Goal: Task Accomplishment & Management: Use online tool/utility

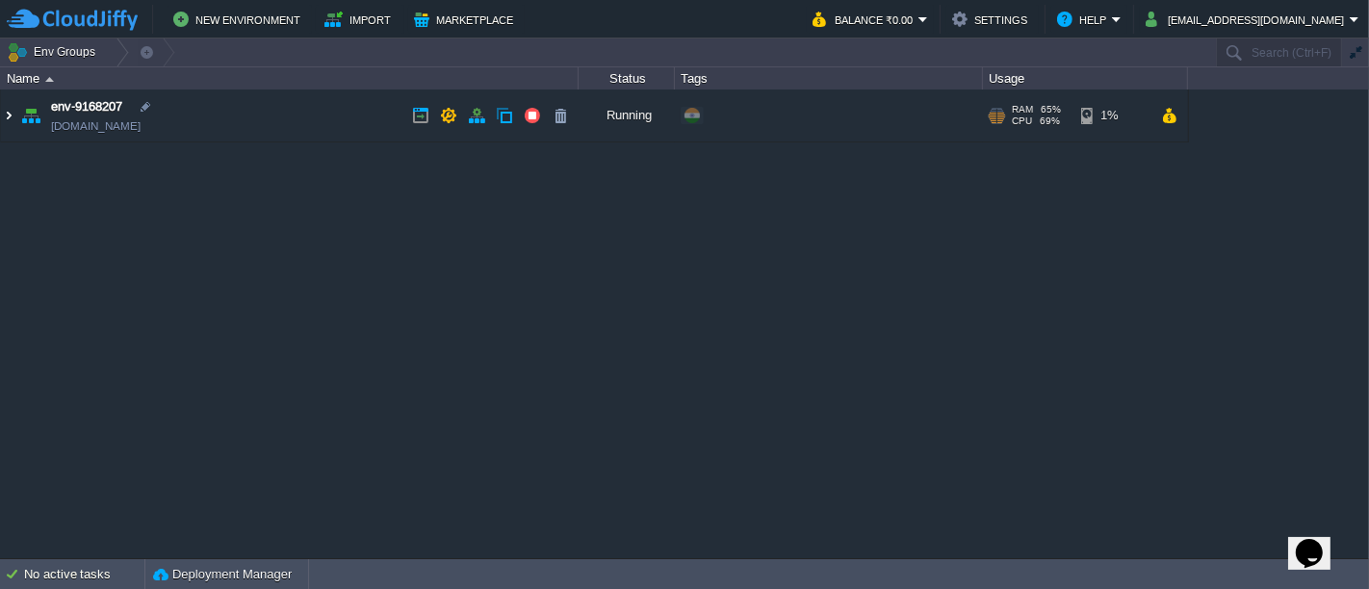
click at [5, 116] on img at bounding box center [8, 116] width 15 height 52
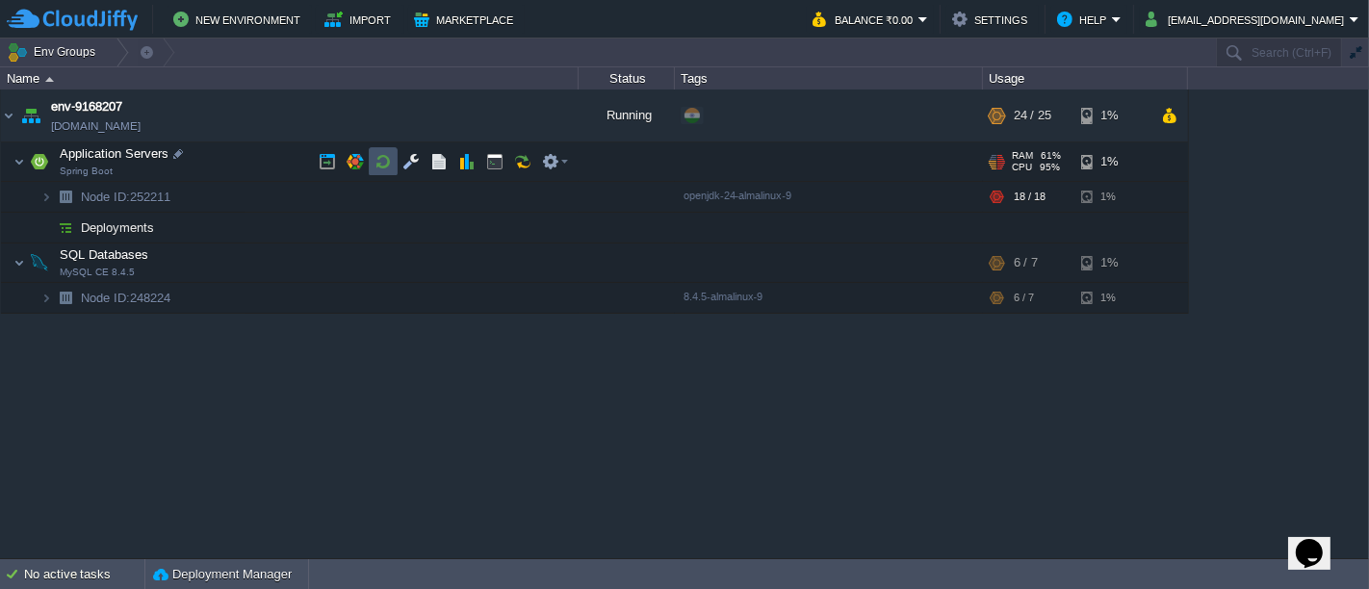
click at [382, 155] on button "button" at bounding box center [382, 161] width 17 height 17
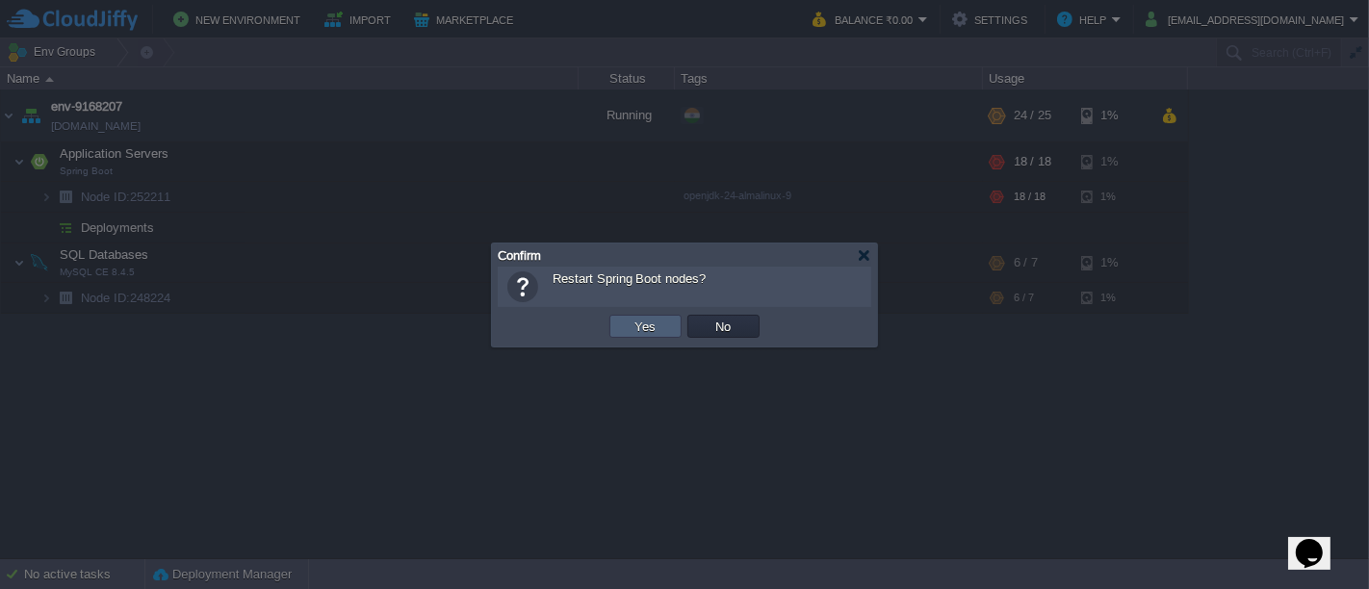
click at [664, 329] on td "Yes" at bounding box center [645, 326] width 72 height 23
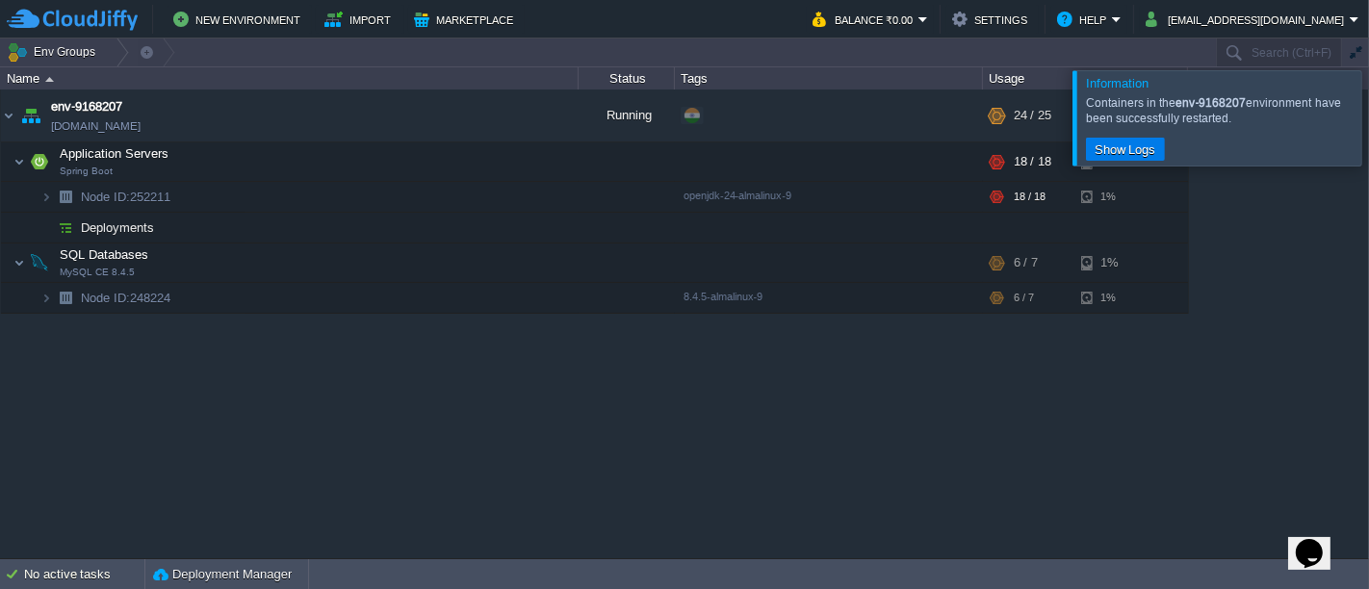
click at [1368, 136] on div at bounding box center [1392, 117] width 0 height 94
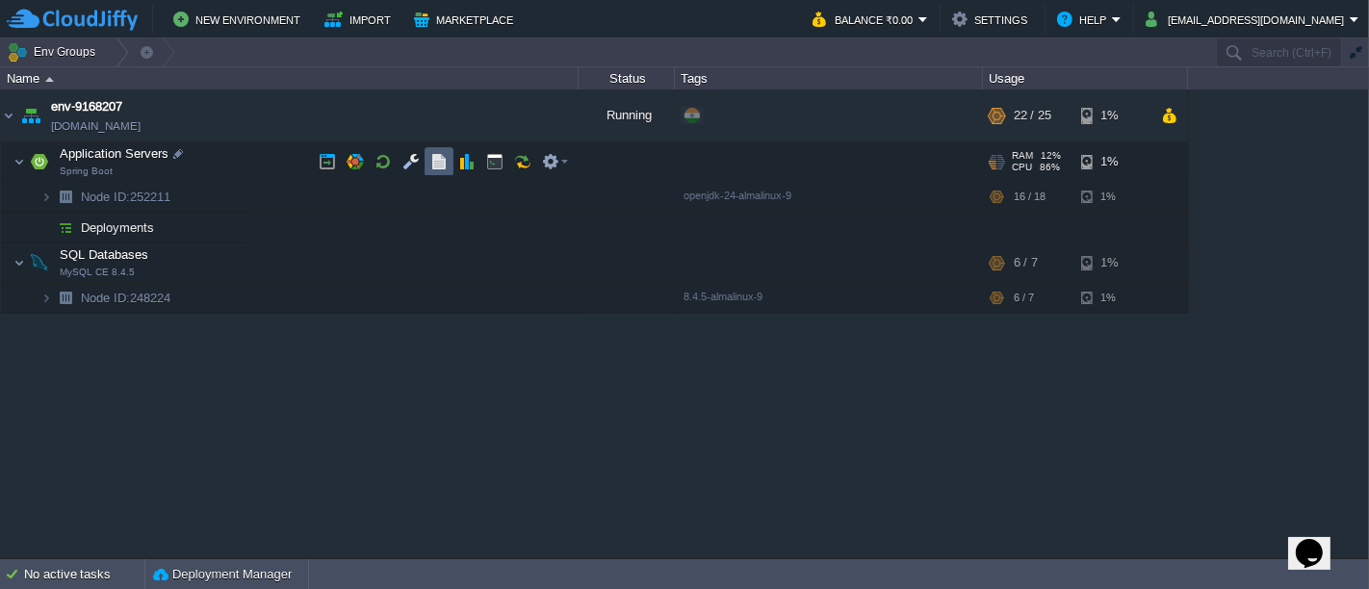
click at [437, 160] on button "button" at bounding box center [438, 161] width 17 height 17
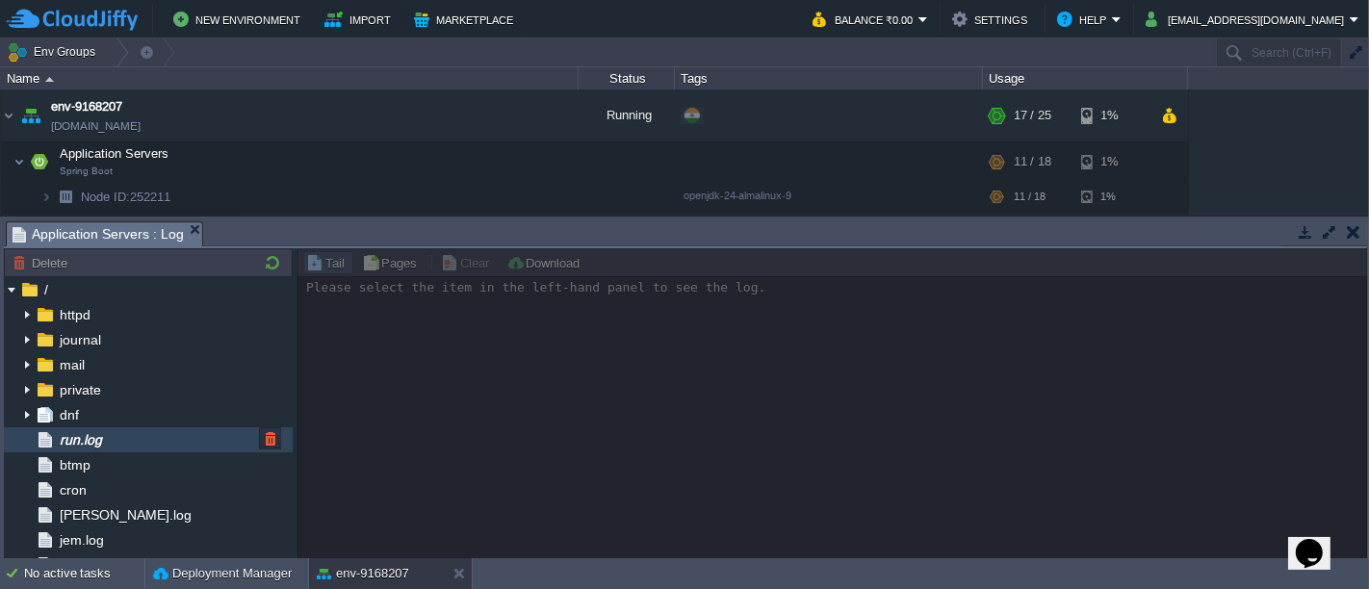
click at [116, 446] on div "run.log" at bounding box center [148, 439] width 289 height 25
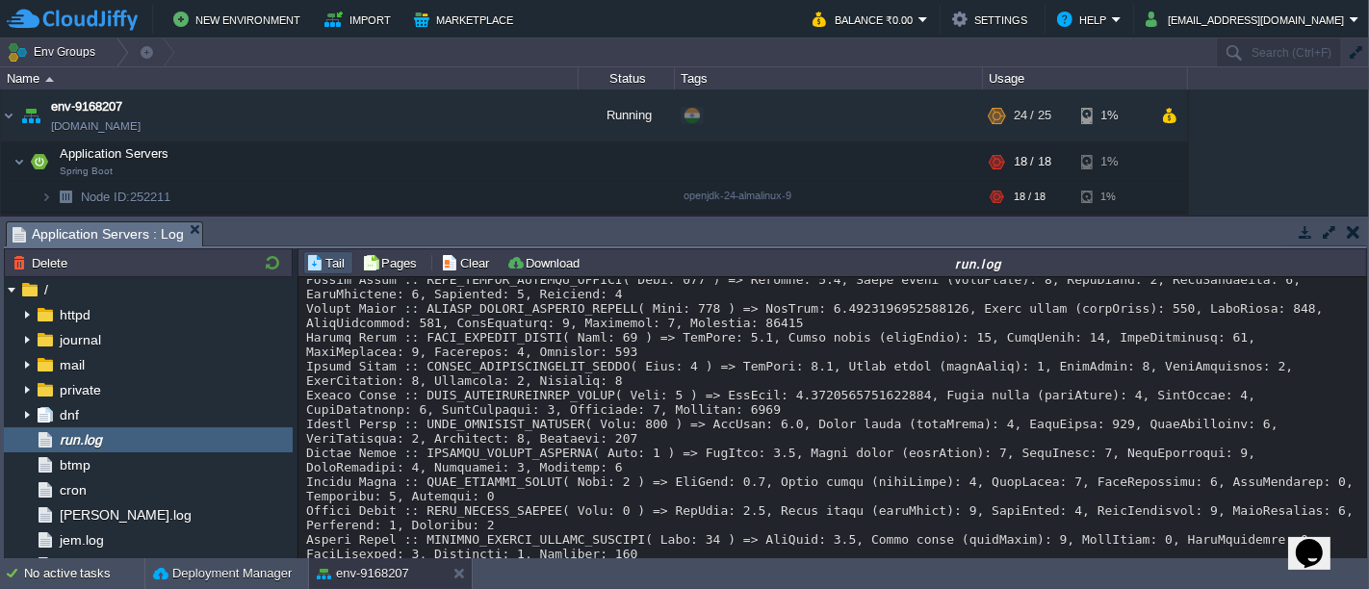
scroll to position [25261, 0]
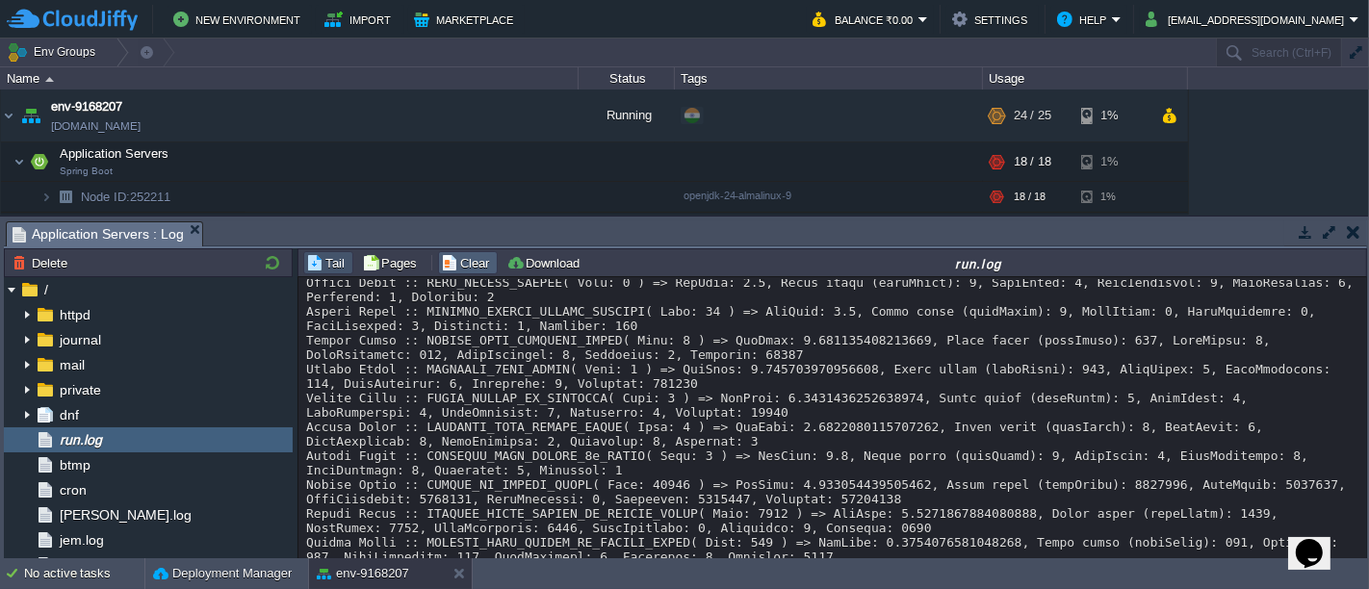
click at [450, 261] on button "Clear" at bounding box center [468, 262] width 54 height 17
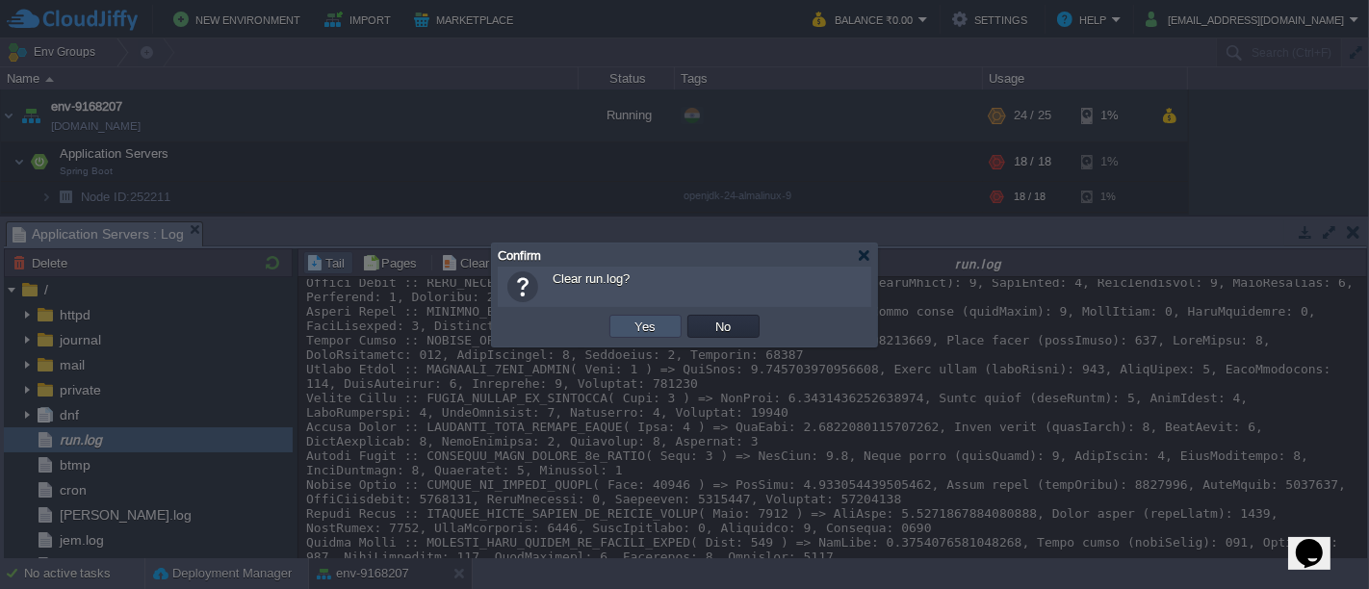
click at [652, 334] on button "Yes" at bounding box center [646, 326] width 33 height 17
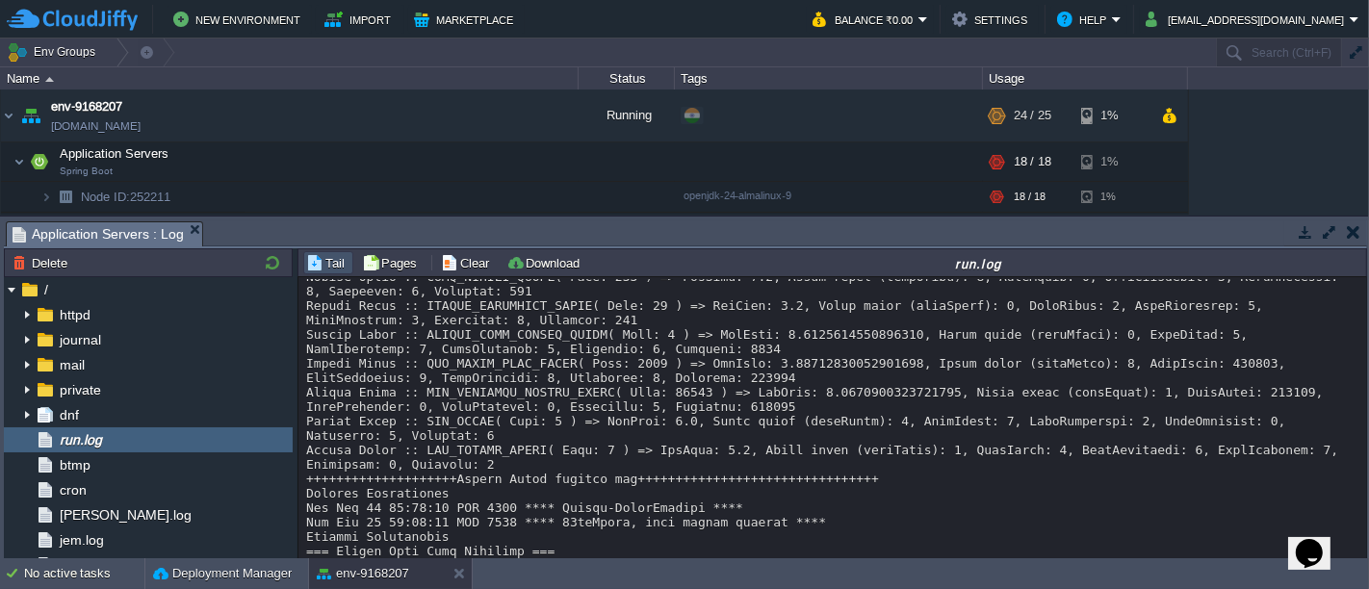
scroll to position [3697, 0]
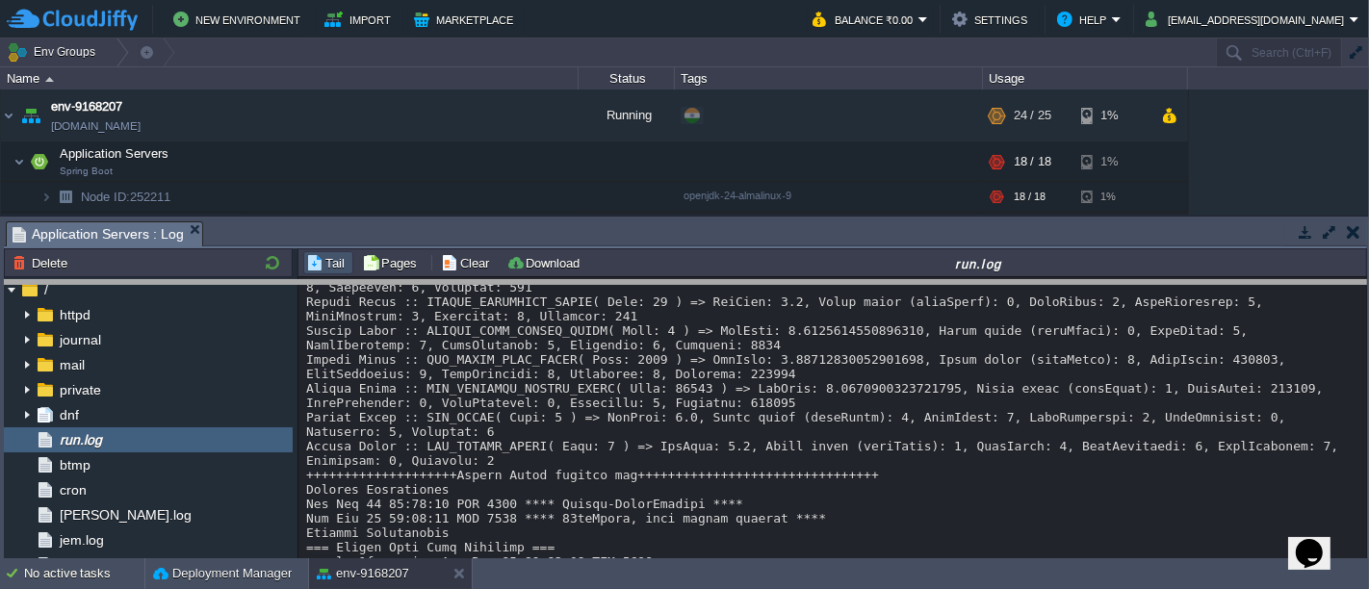
drag, startPoint x: 635, startPoint y: 241, endPoint x: 630, endPoint y: 309, distance: 68.6
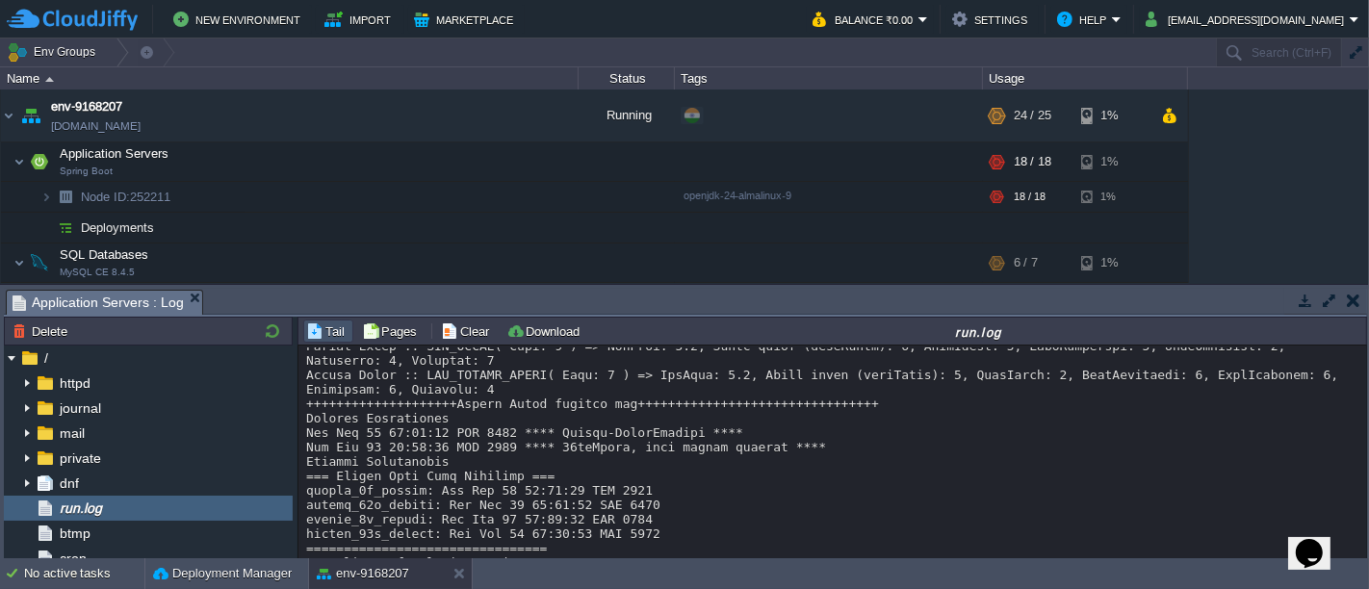
scroll to position [4339, 0]
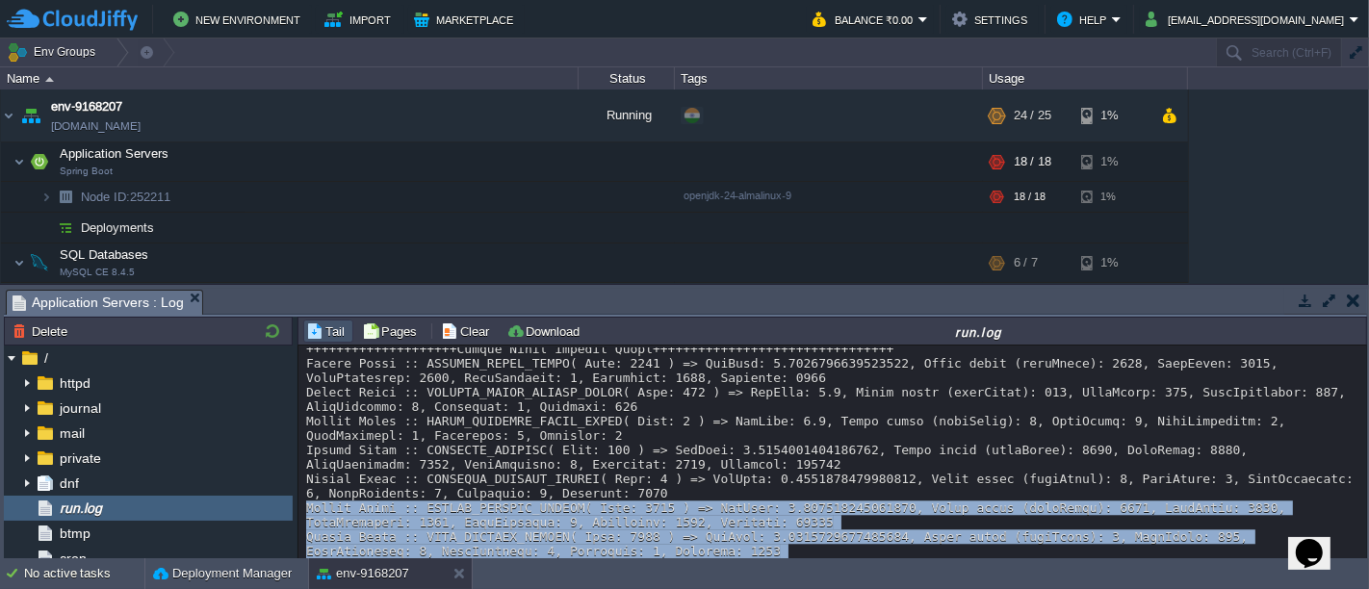
drag, startPoint x: 1364, startPoint y: 395, endPoint x: 1364, endPoint y: 544, distance: 149.2
click at [1364, 544] on div "Loading..." at bounding box center [833, 454] width 1070 height 216
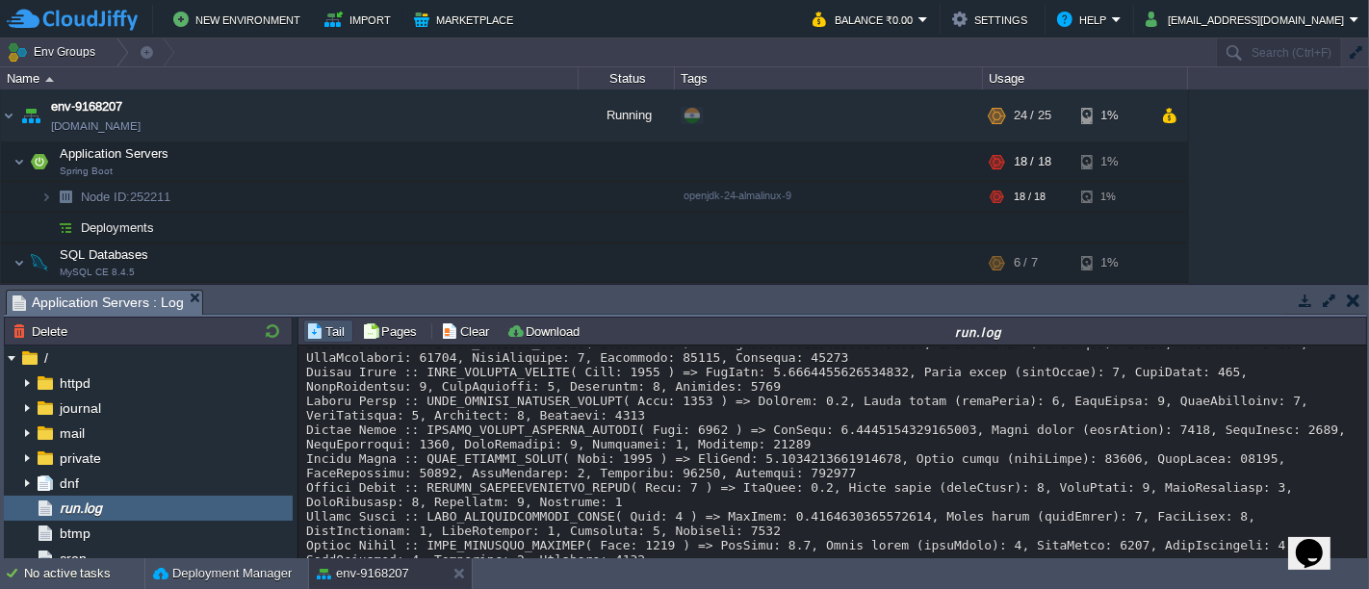
scroll to position [19082, 0]
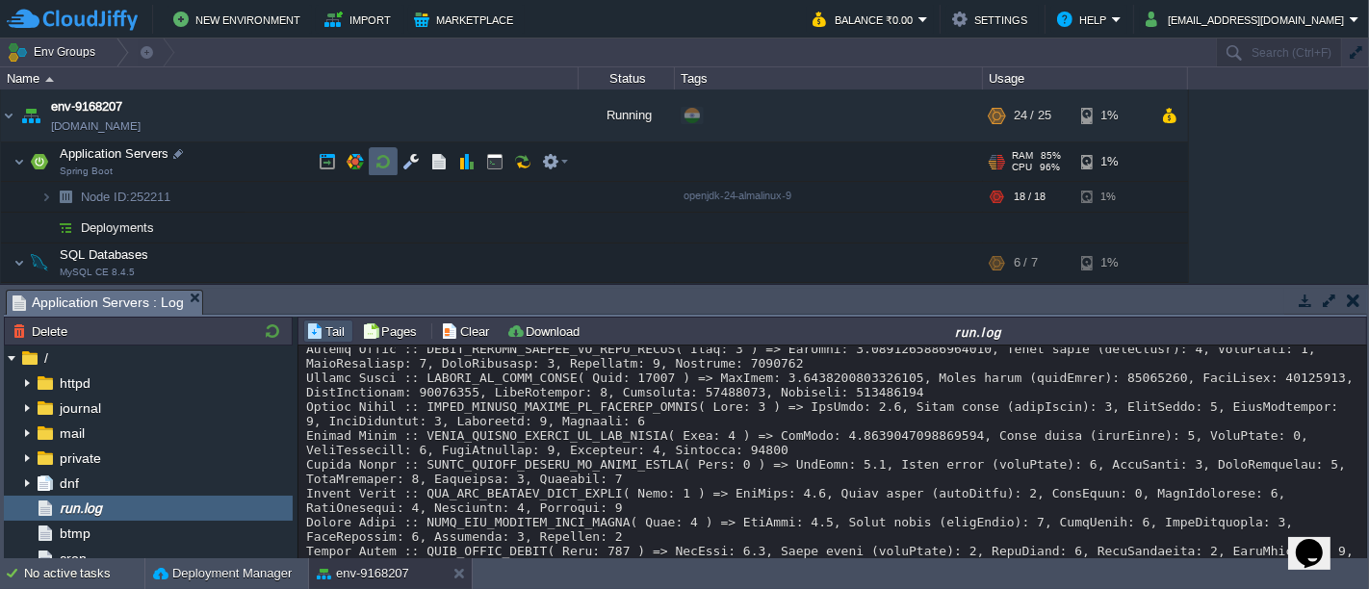
click at [385, 161] on button "button" at bounding box center [382, 161] width 17 height 17
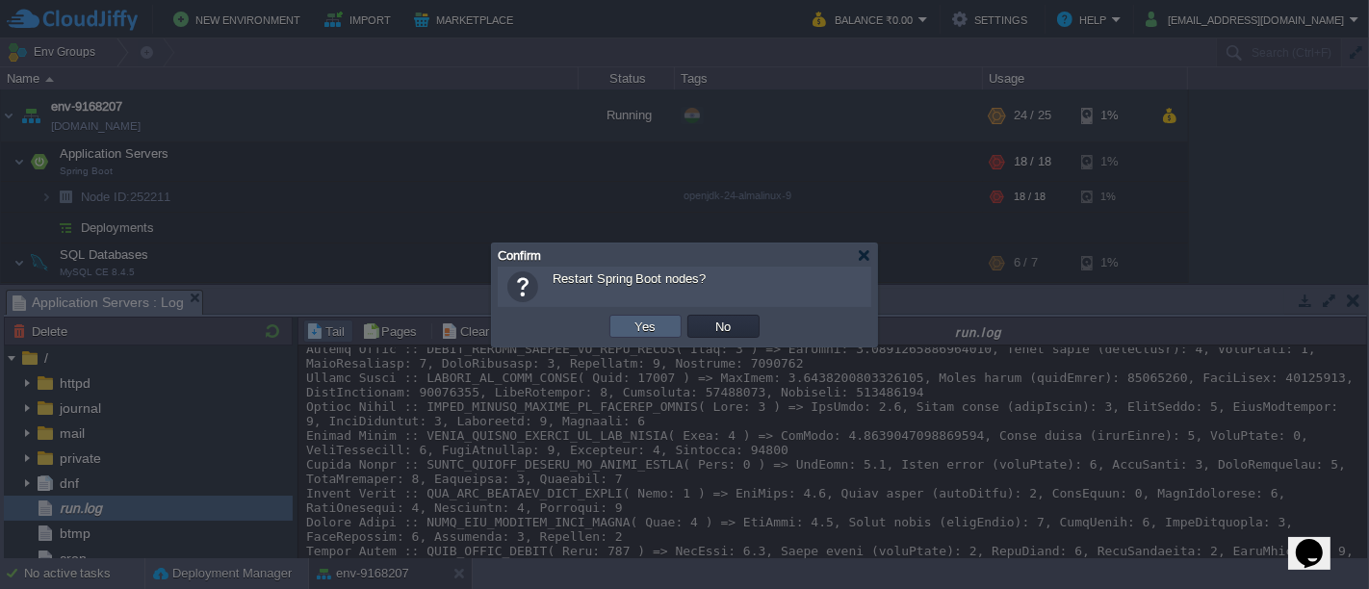
click at [639, 326] on button "Yes" at bounding box center [646, 326] width 33 height 17
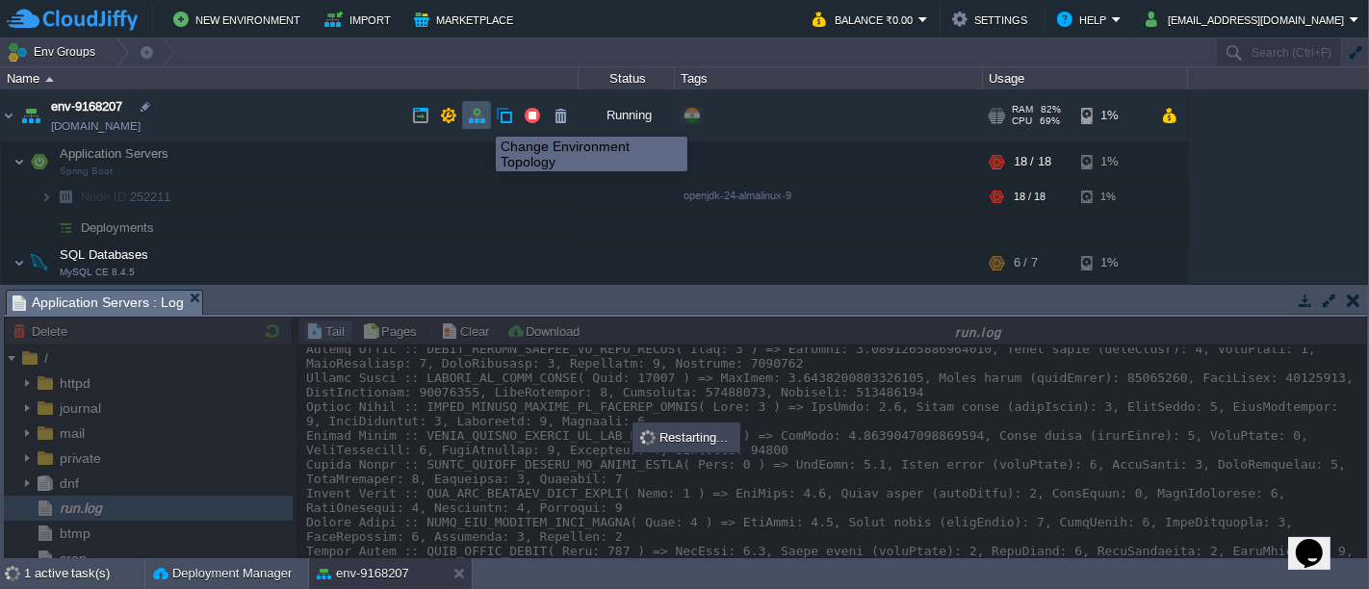
click at [481, 119] on button "button" at bounding box center [476, 115] width 17 height 17
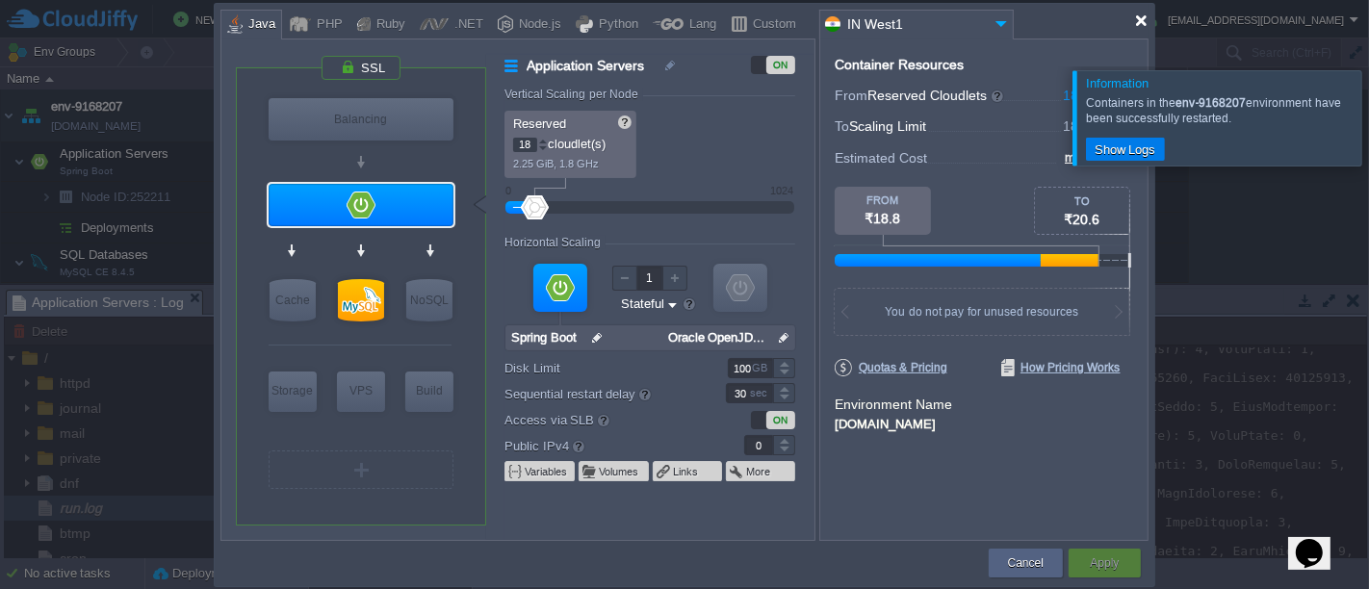
click at [1145, 23] on div at bounding box center [1141, 20] width 14 height 14
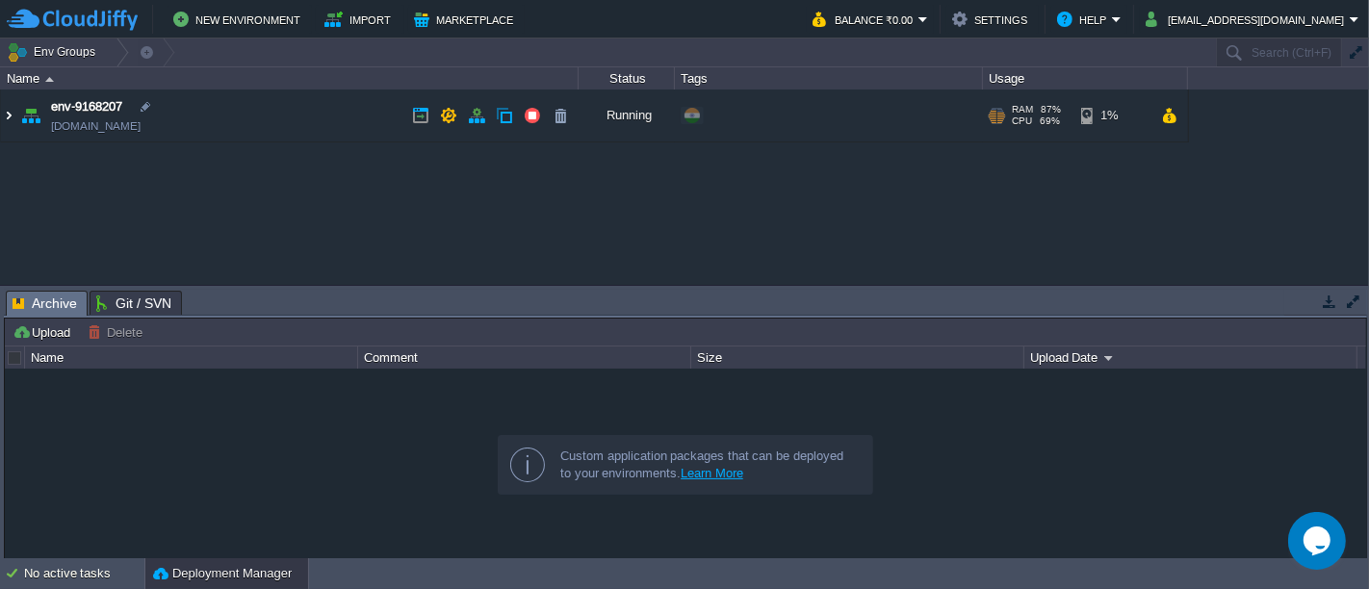
click at [2, 116] on img at bounding box center [8, 116] width 15 height 52
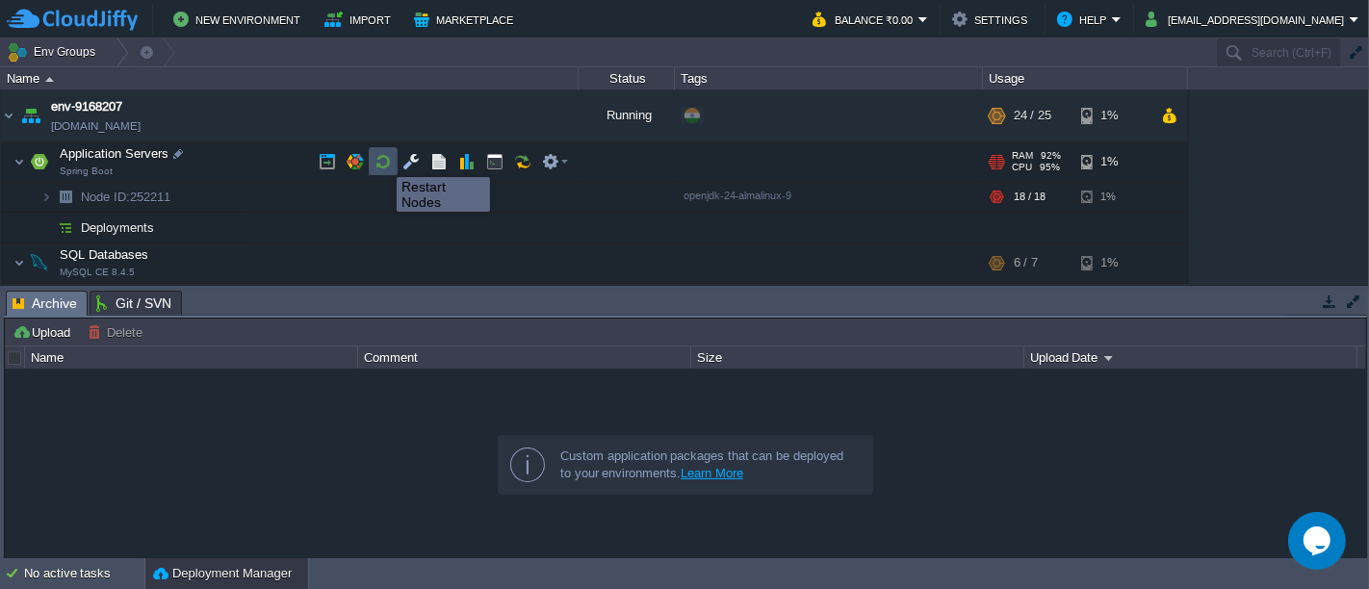
click at [382, 160] on button "button" at bounding box center [382, 161] width 17 height 17
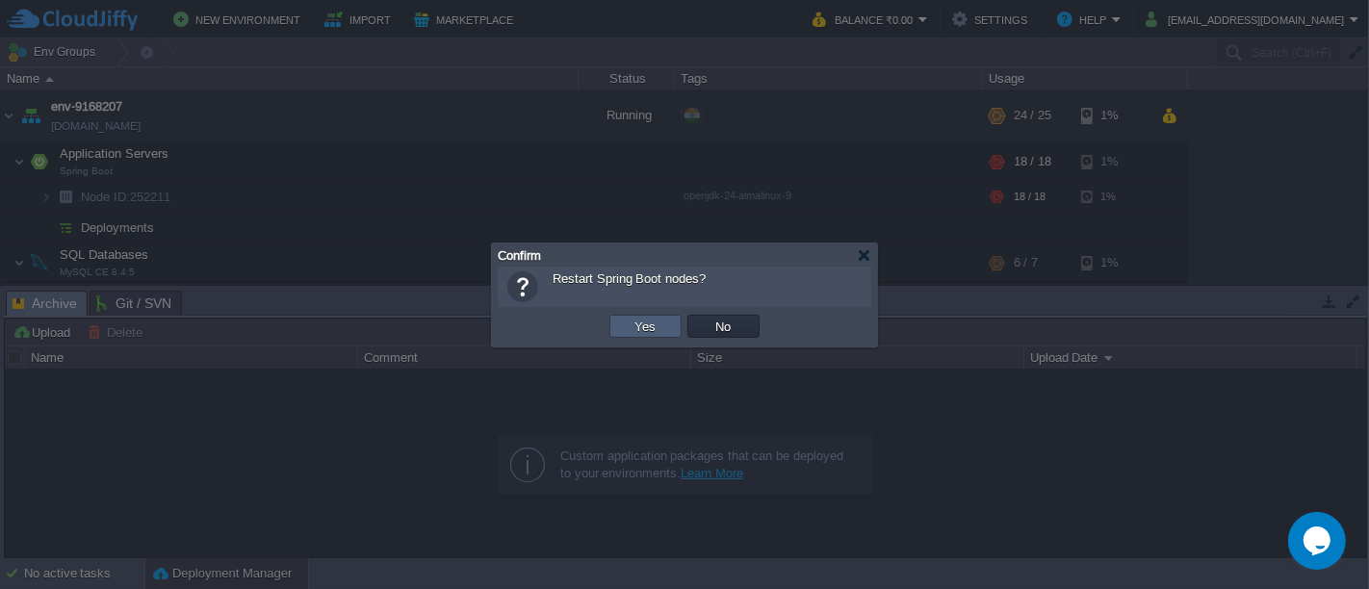
click at [639, 319] on button "Yes" at bounding box center [646, 326] width 33 height 17
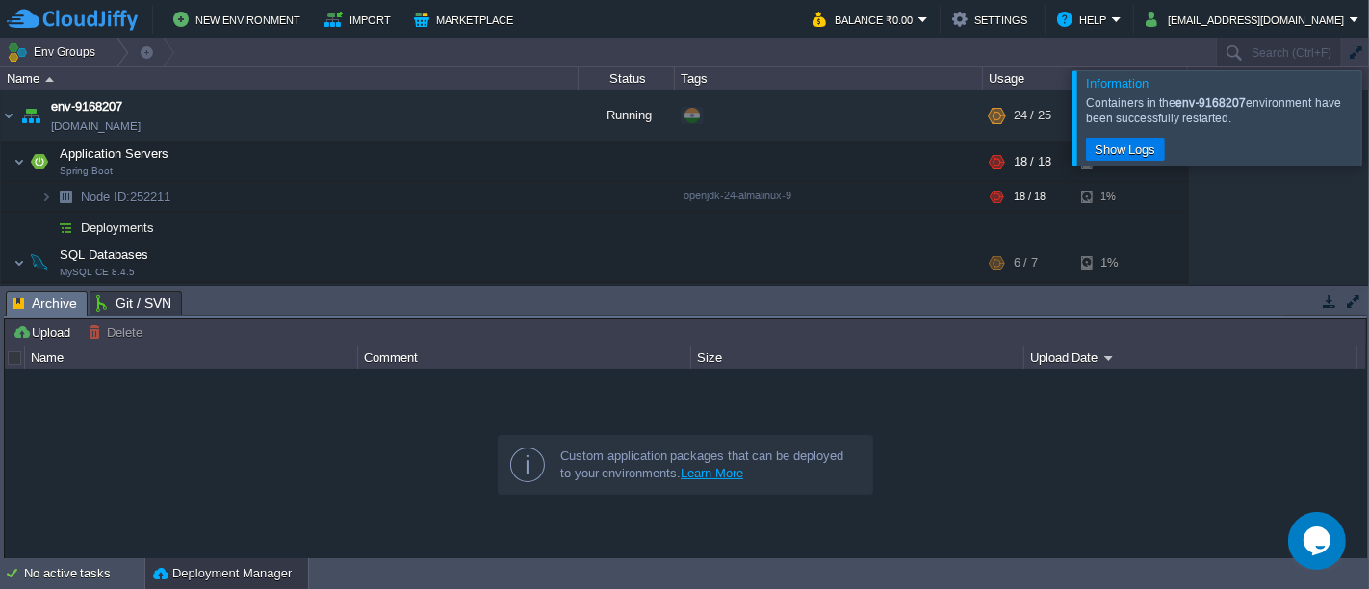
click at [1368, 138] on div at bounding box center [1392, 117] width 0 height 94
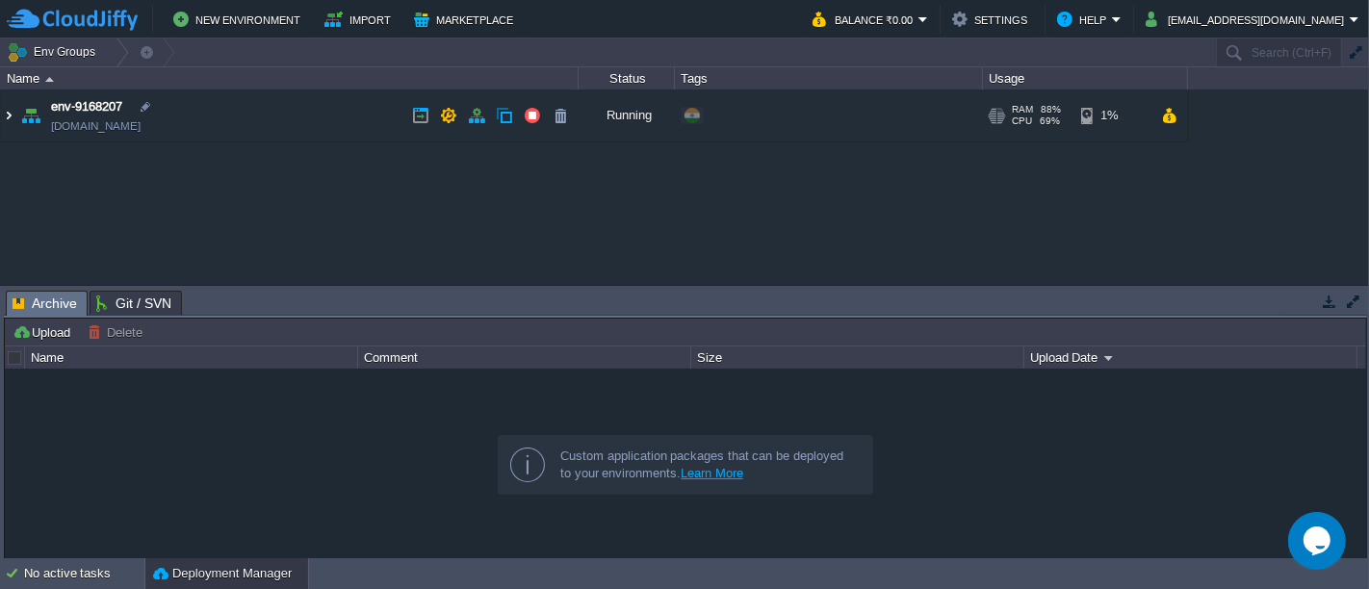
click at [5, 123] on img at bounding box center [8, 116] width 15 height 52
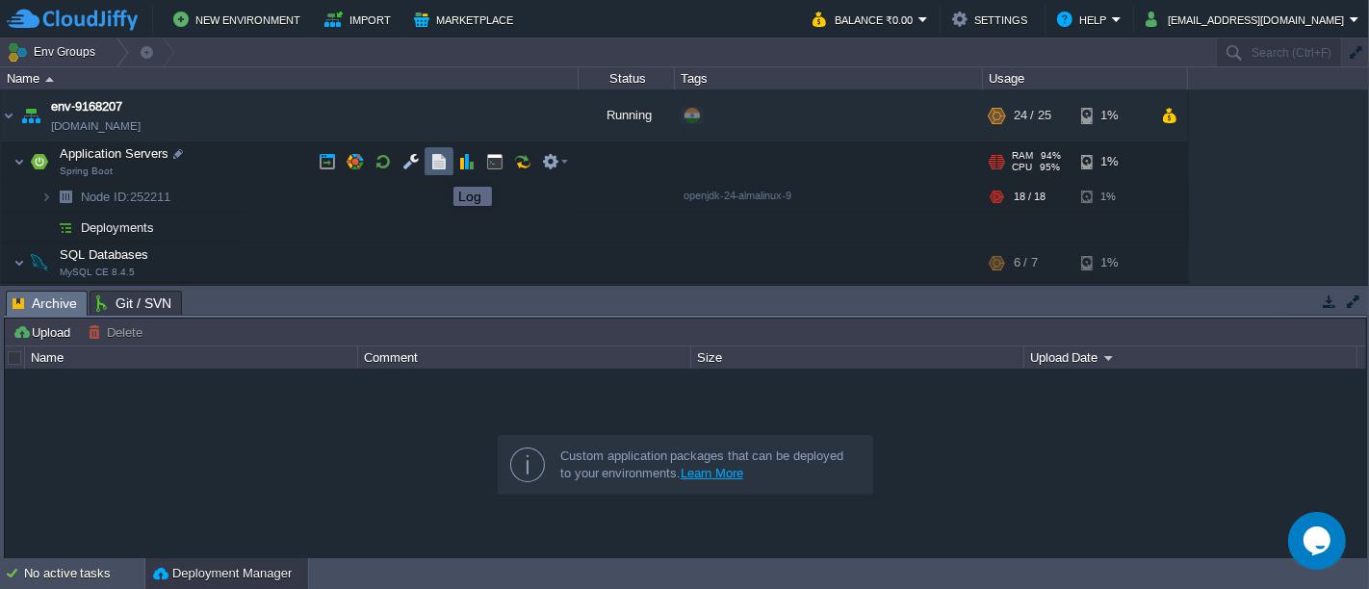
click at [439, 170] on button "button" at bounding box center [438, 161] width 17 height 17
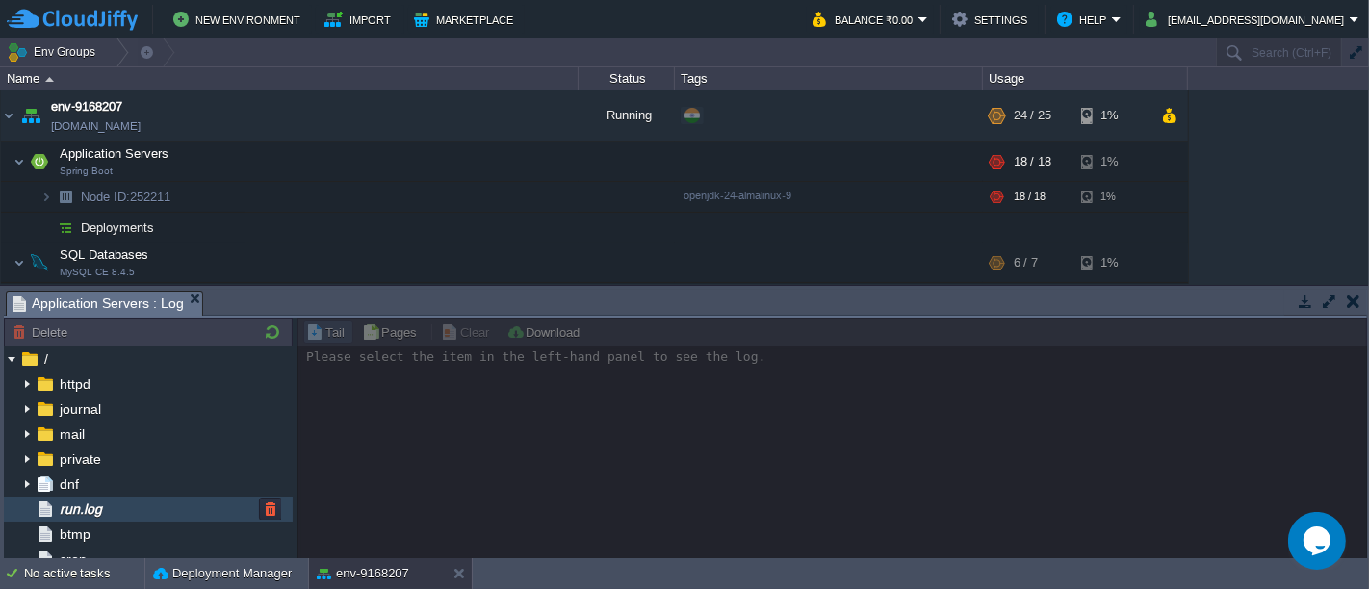
click at [123, 515] on div "run.log" at bounding box center [148, 509] width 289 height 25
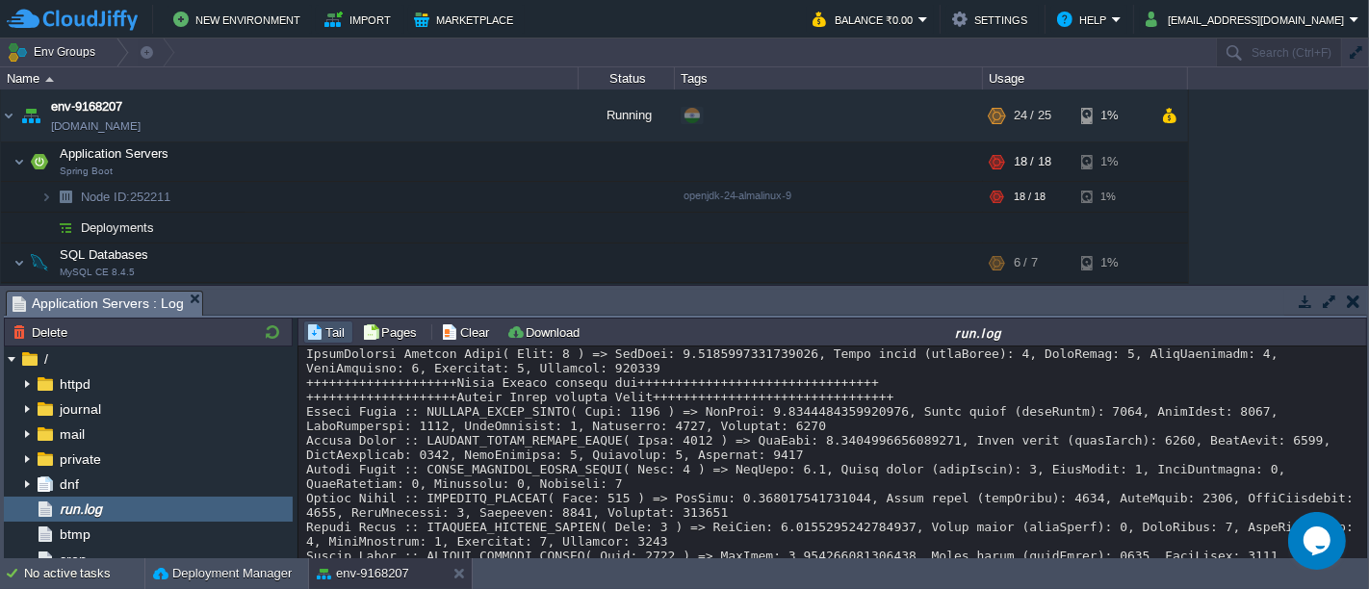
scroll to position [49476, 0]
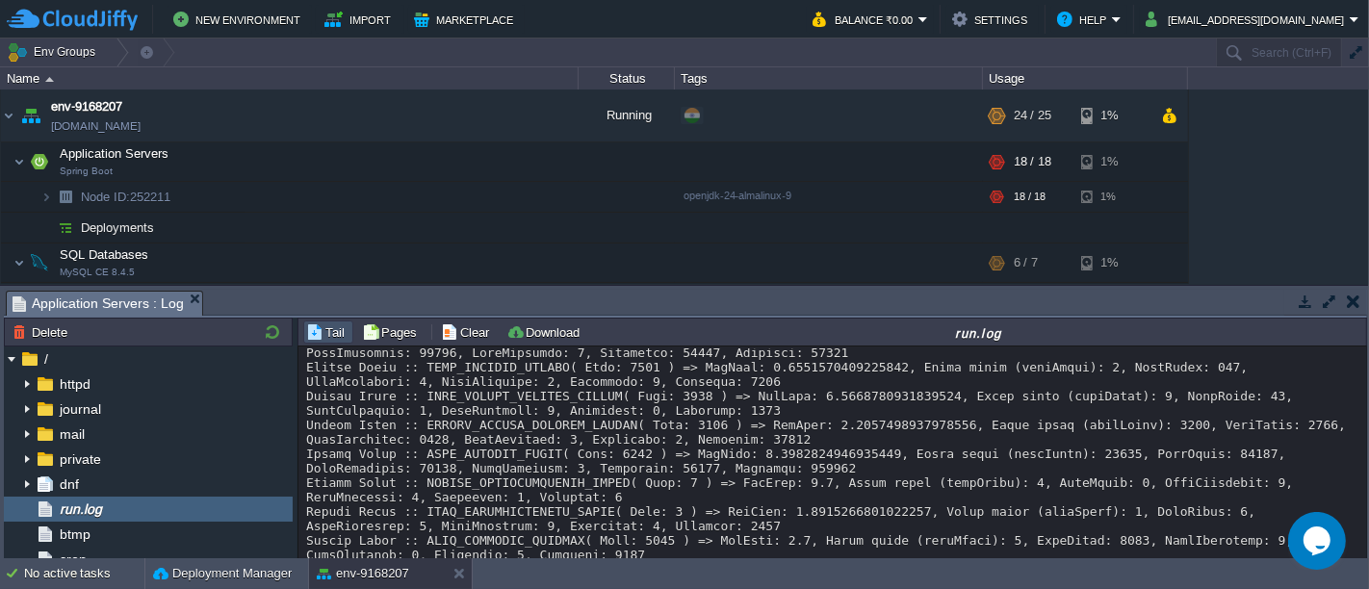
click at [1357, 306] on button "button" at bounding box center [1353, 301] width 13 height 17
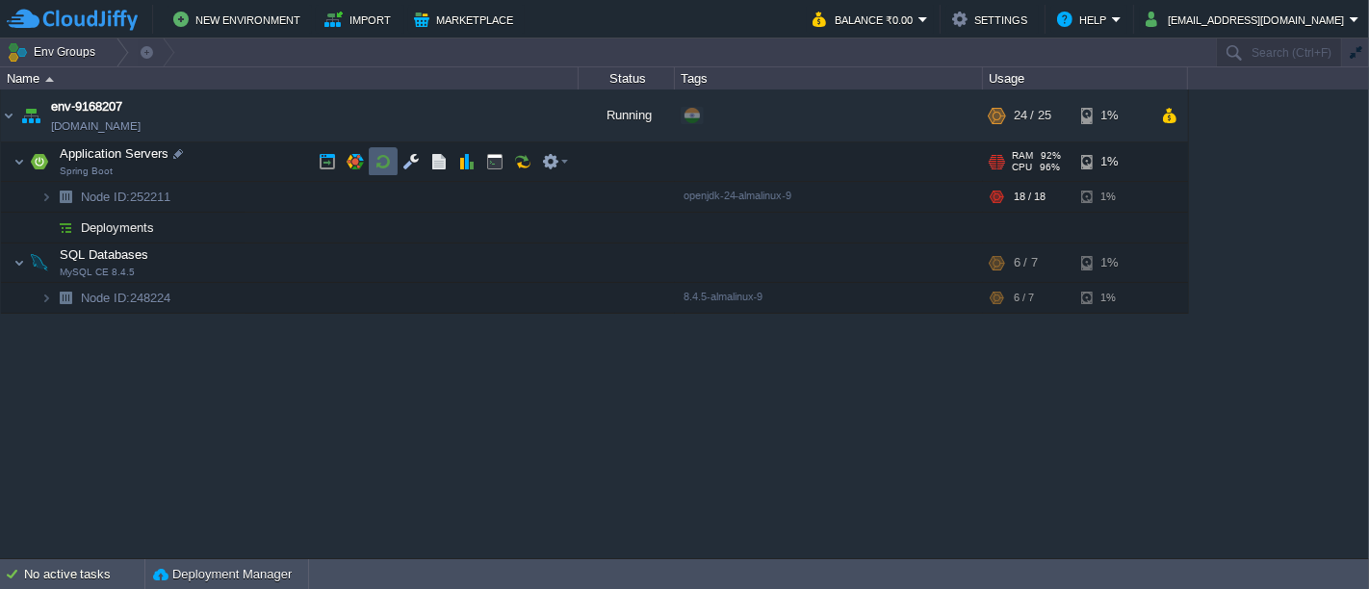
click at [374, 158] on button "button" at bounding box center [382, 161] width 17 height 17
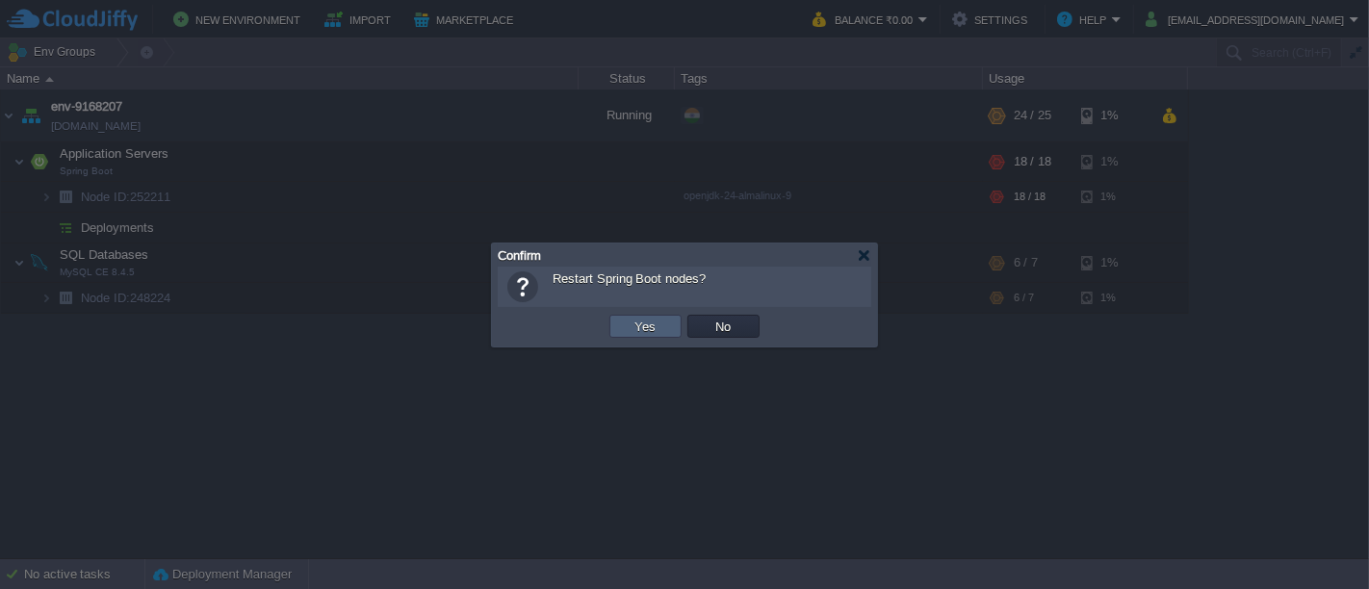
click at [623, 322] on td "Yes" at bounding box center [645, 326] width 72 height 23
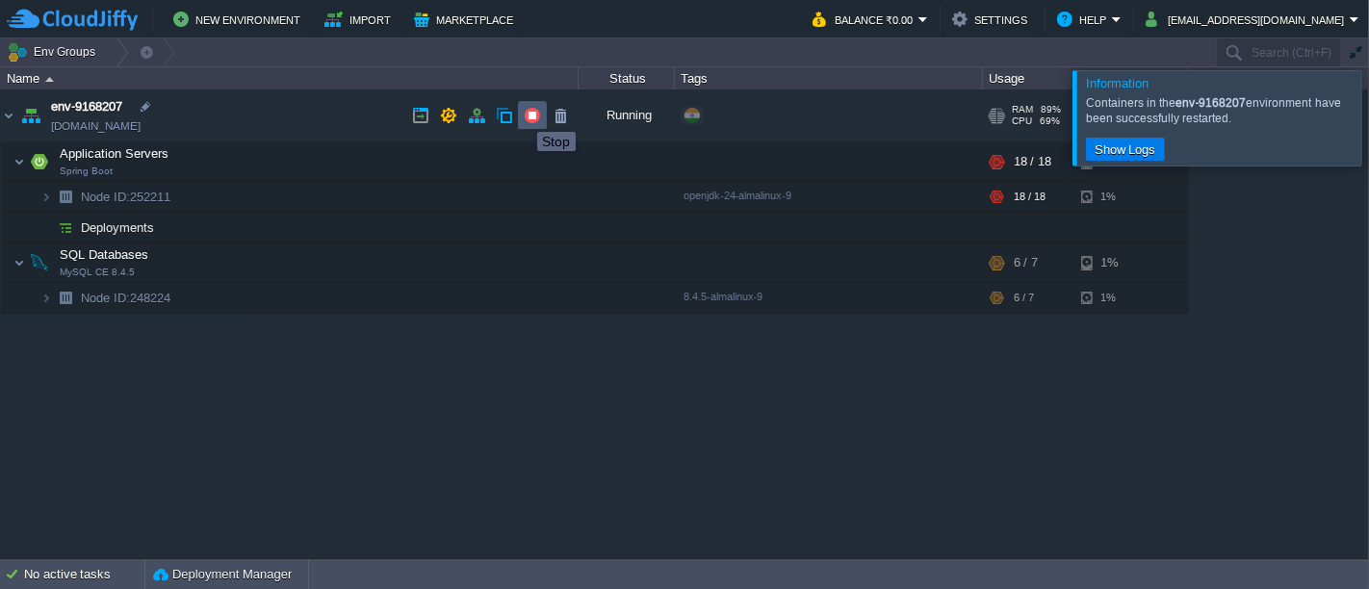
click at [524, 116] on button "button" at bounding box center [532, 115] width 17 height 17
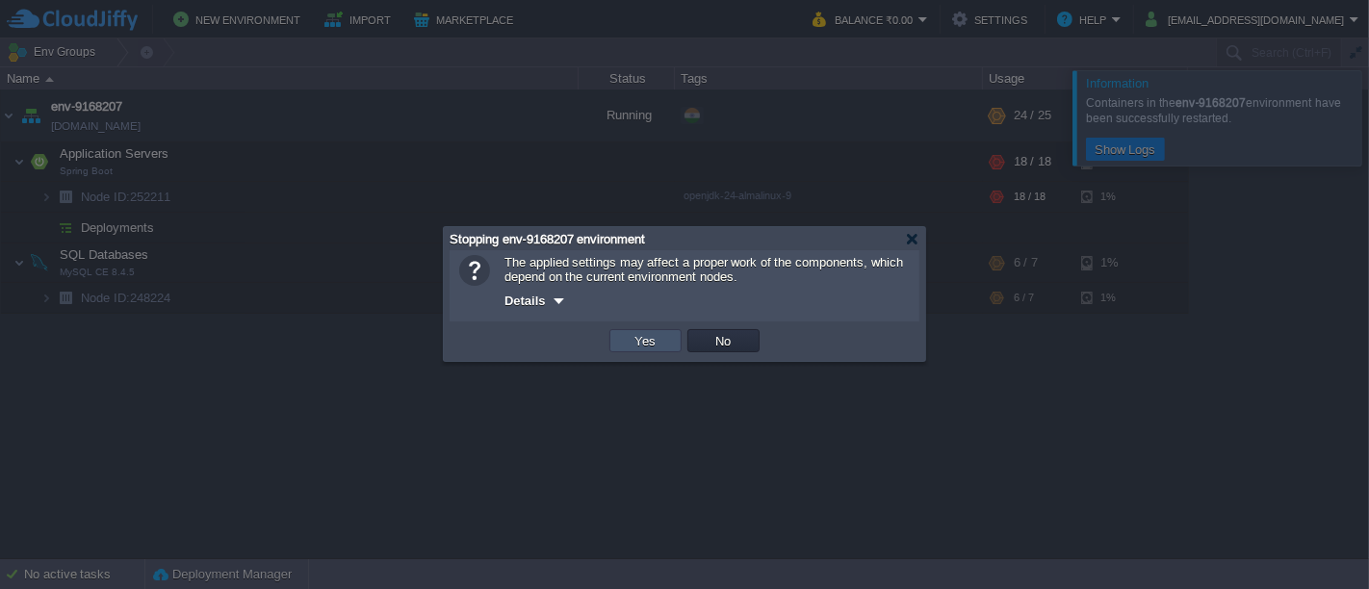
click at [656, 339] on button "Yes" at bounding box center [646, 340] width 33 height 17
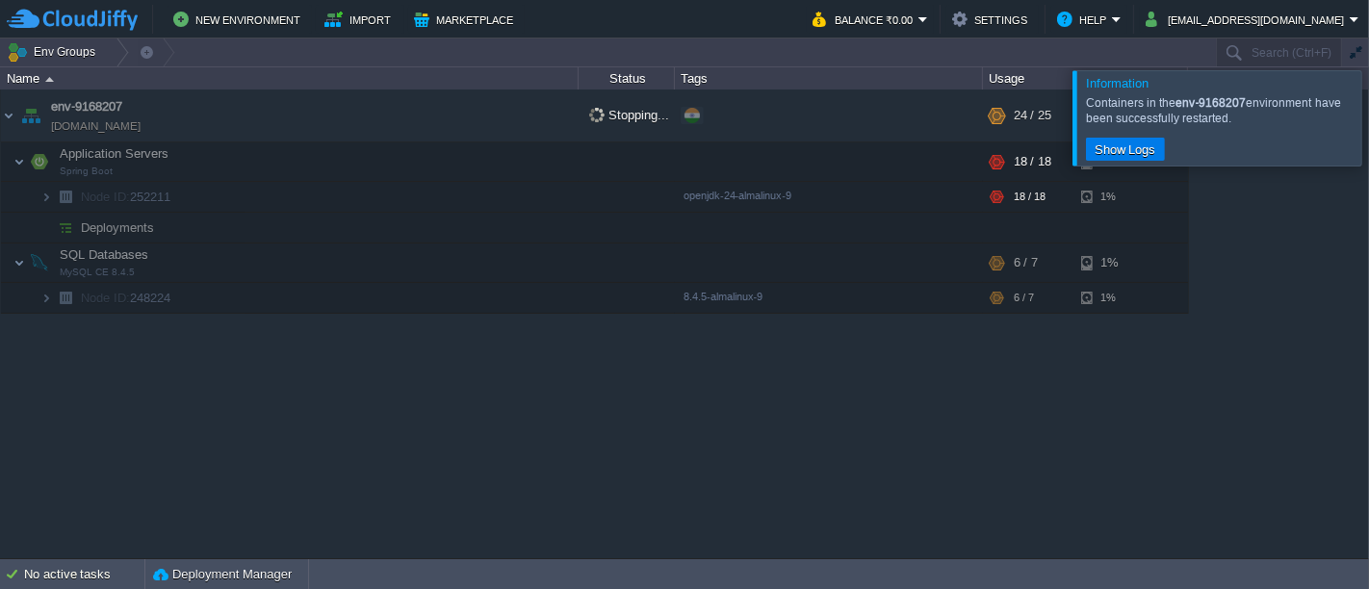
click at [1368, 126] on div at bounding box center [1392, 117] width 0 height 94
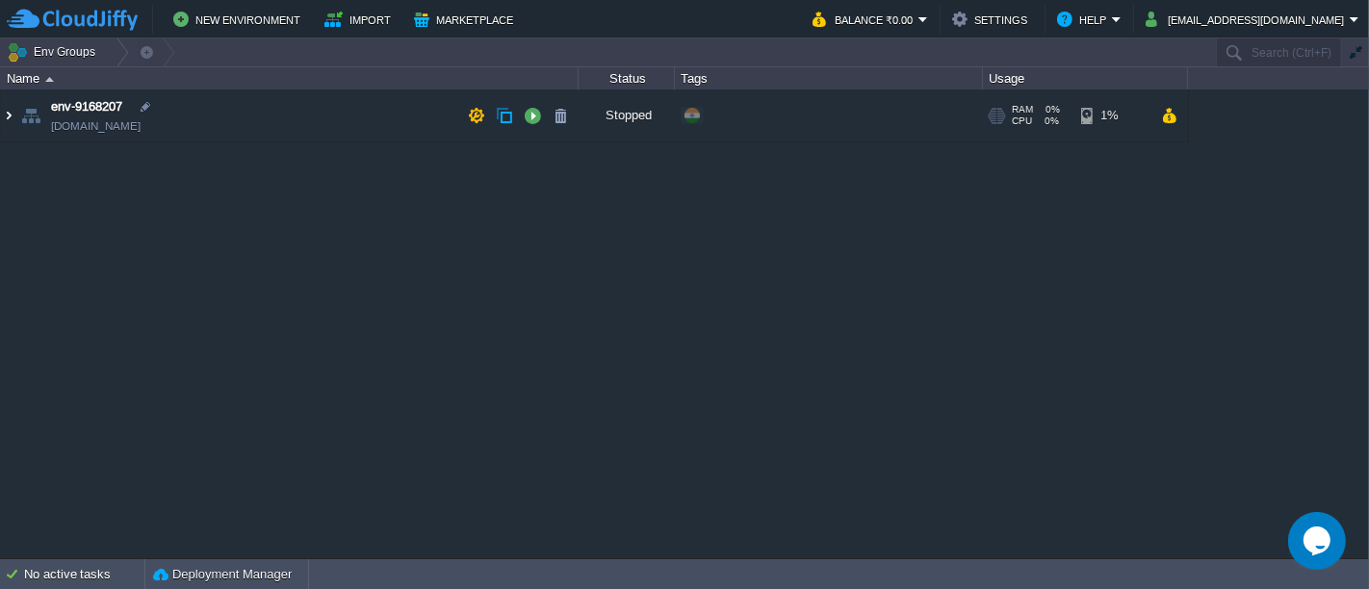
click at [5, 119] on img at bounding box center [8, 116] width 15 height 52
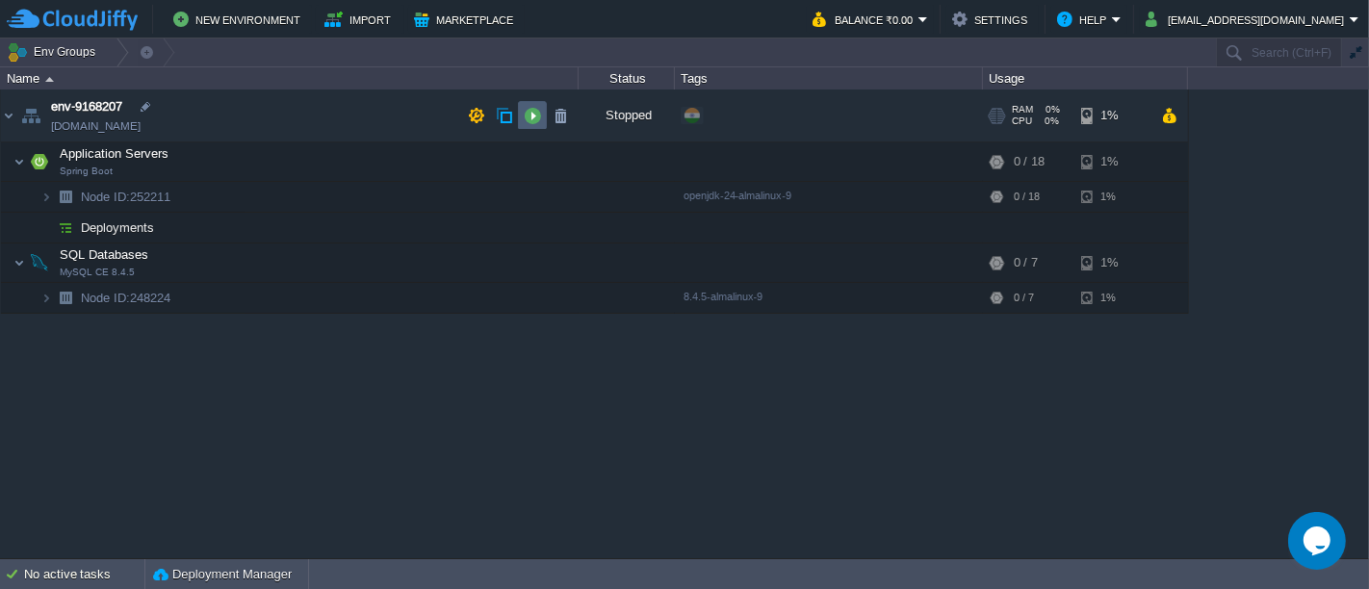
click at [535, 119] on button "button" at bounding box center [532, 115] width 17 height 17
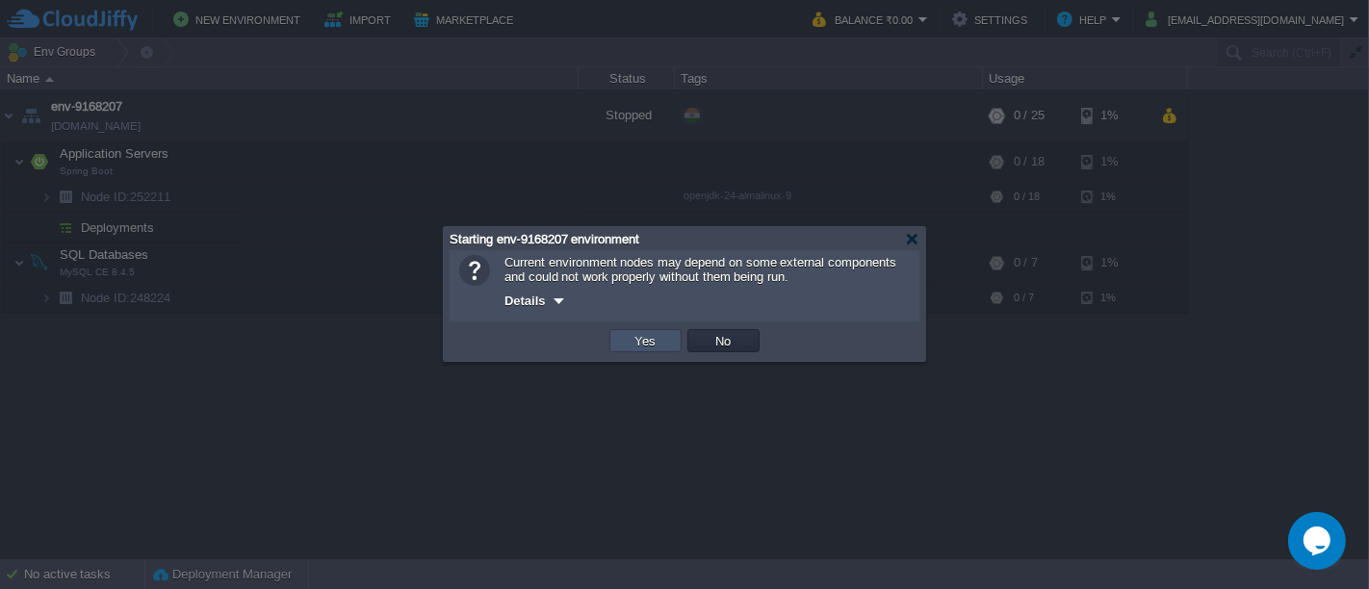
click at [646, 344] on button "Yes" at bounding box center [646, 340] width 33 height 17
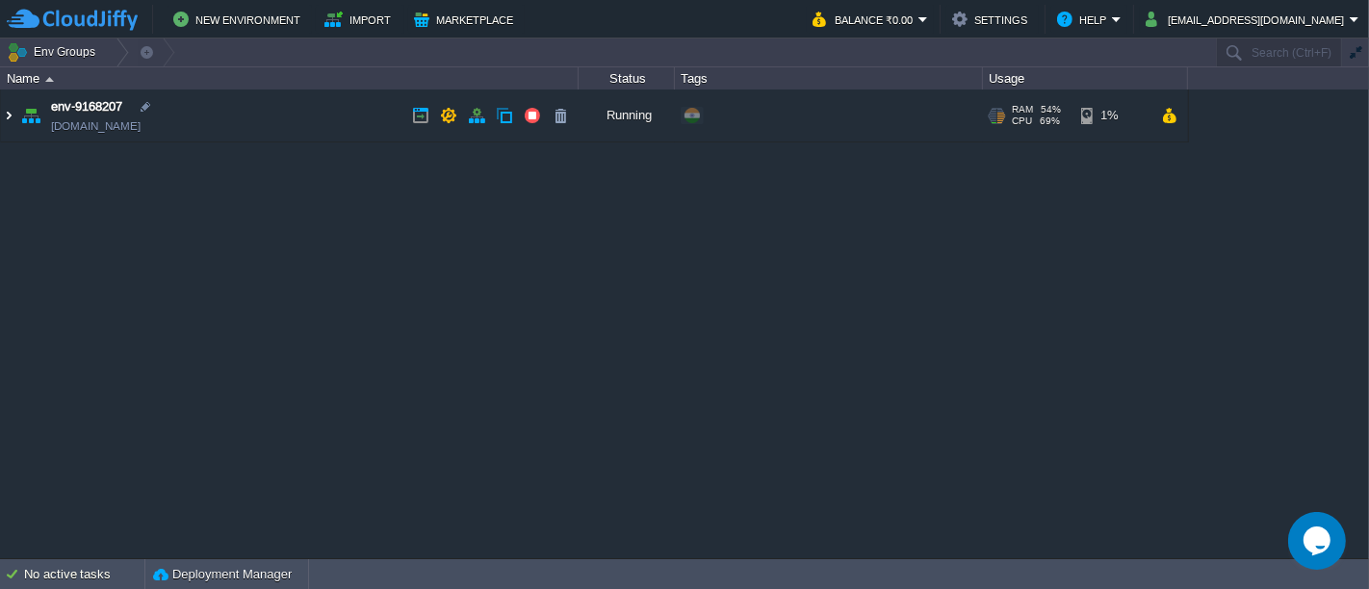
click at [11, 119] on img at bounding box center [8, 116] width 15 height 52
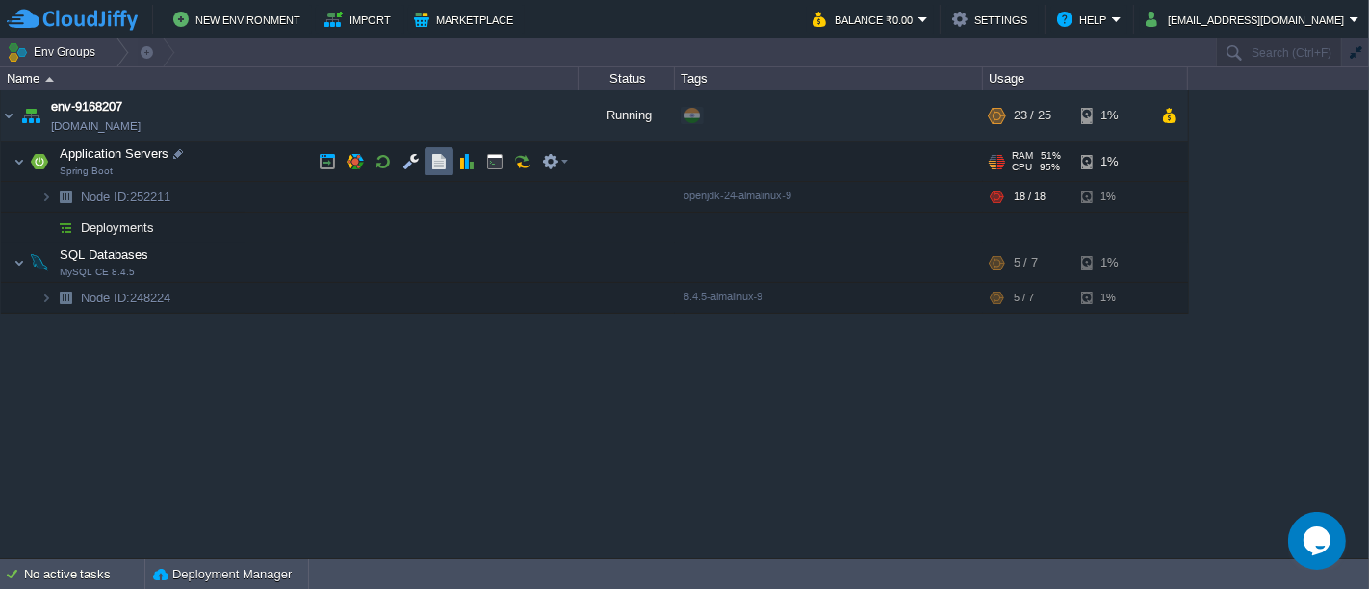
click at [433, 172] on td at bounding box center [439, 161] width 29 height 29
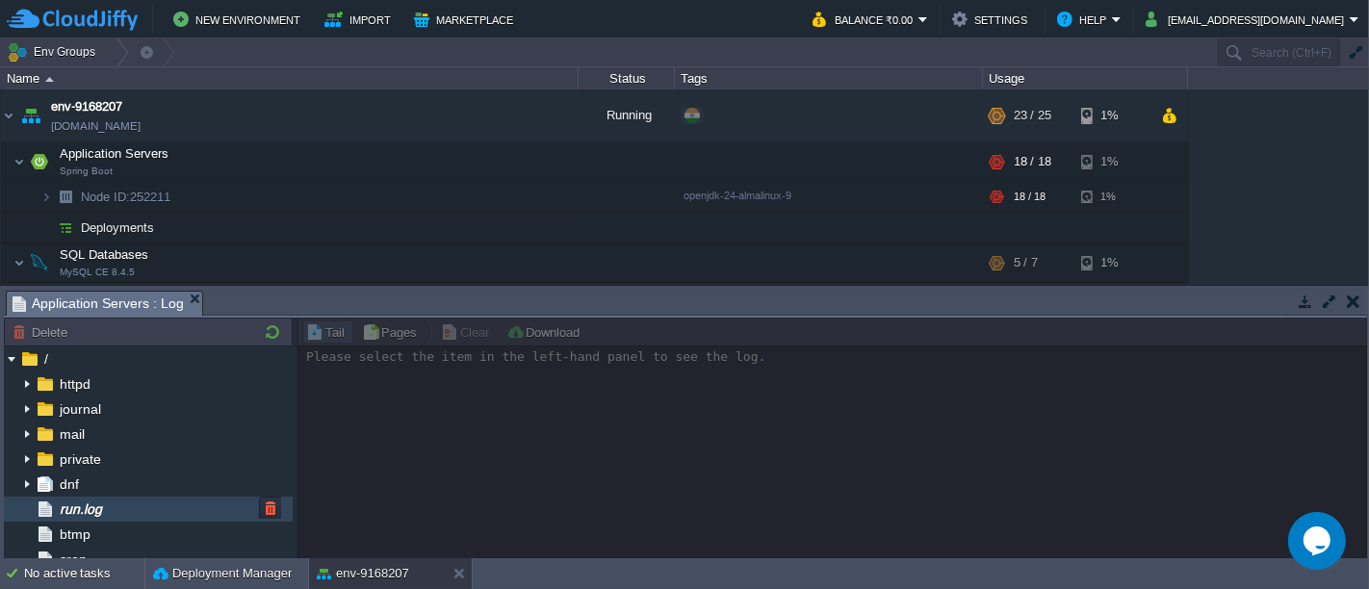
click at [103, 503] on span "run.log" at bounding box center [80, 509] width 49 height 17
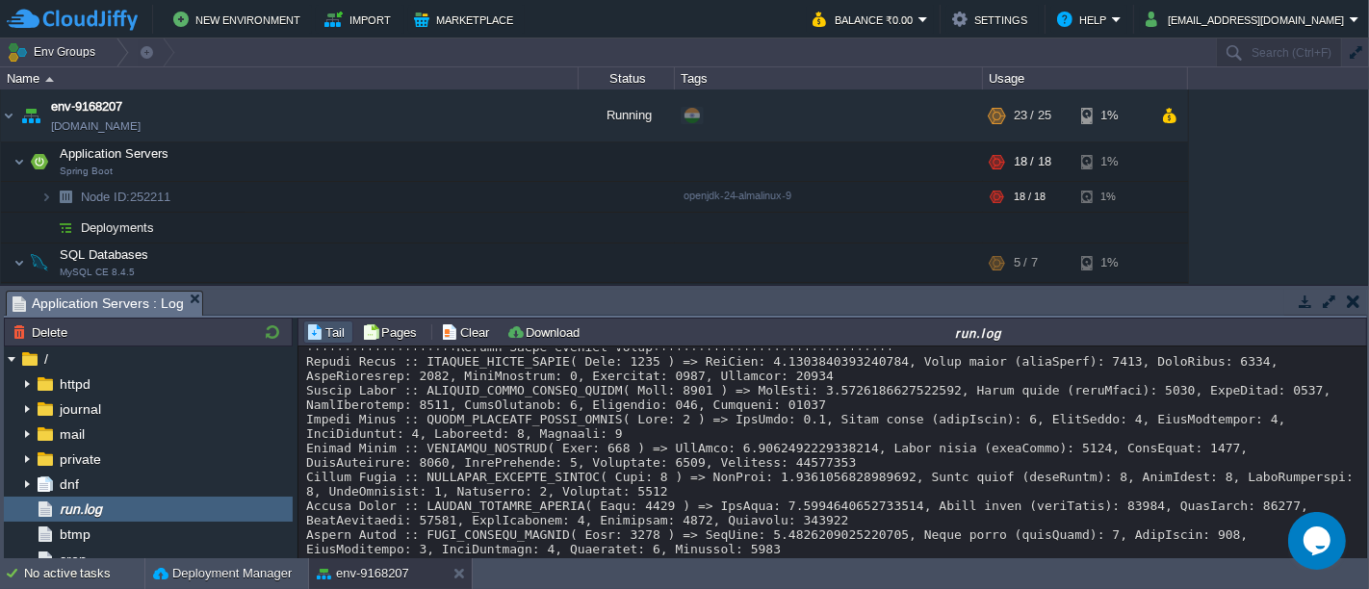
scroll to position [27270, 0]
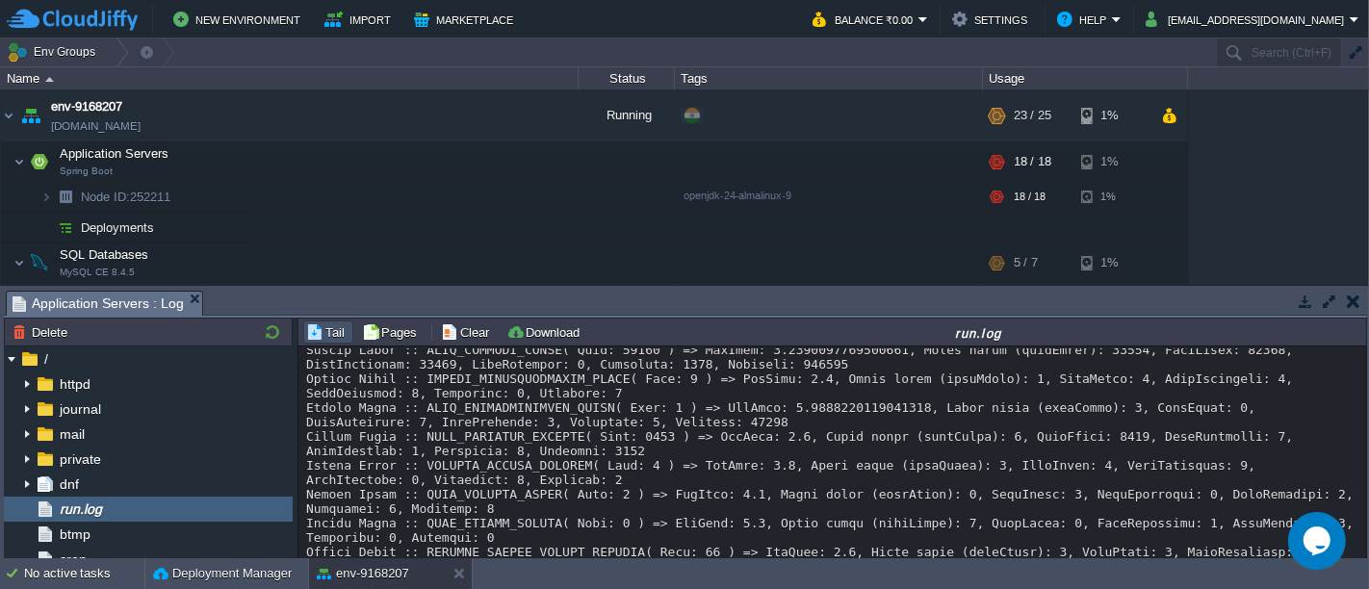
click at [1350, 303] on button "button" at bounding box center [1353, 301] width 13 height 17
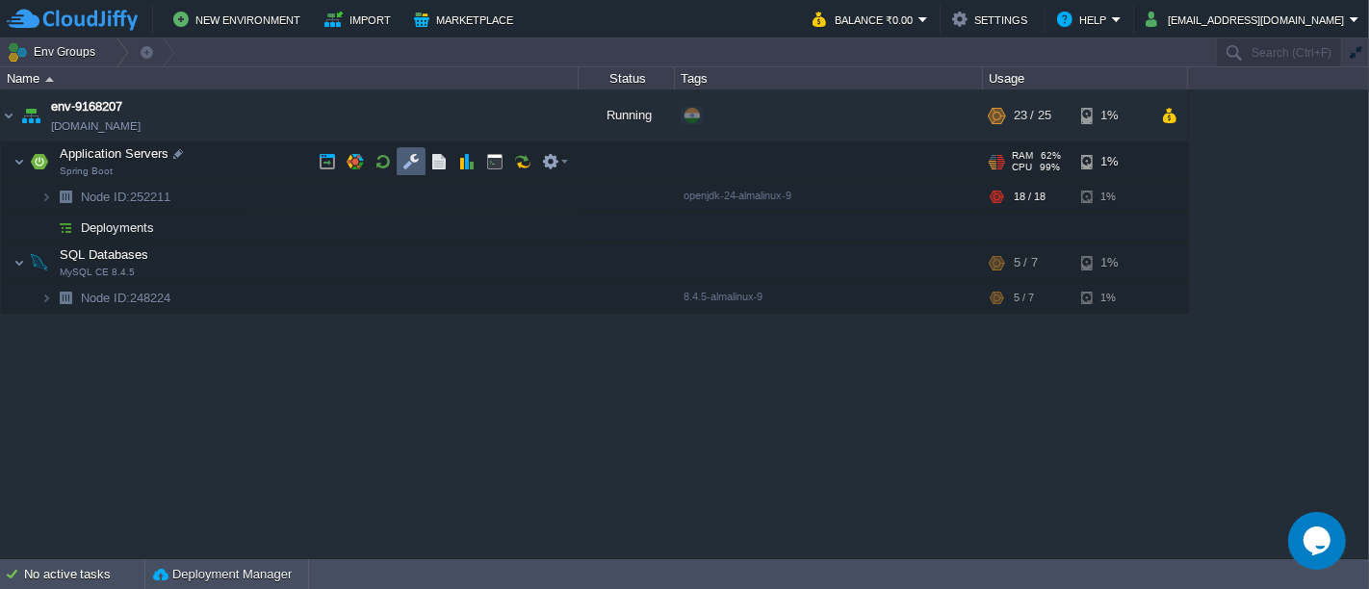
click at [421, 164] on td at bounding box center [411, 161] width 29 height 29
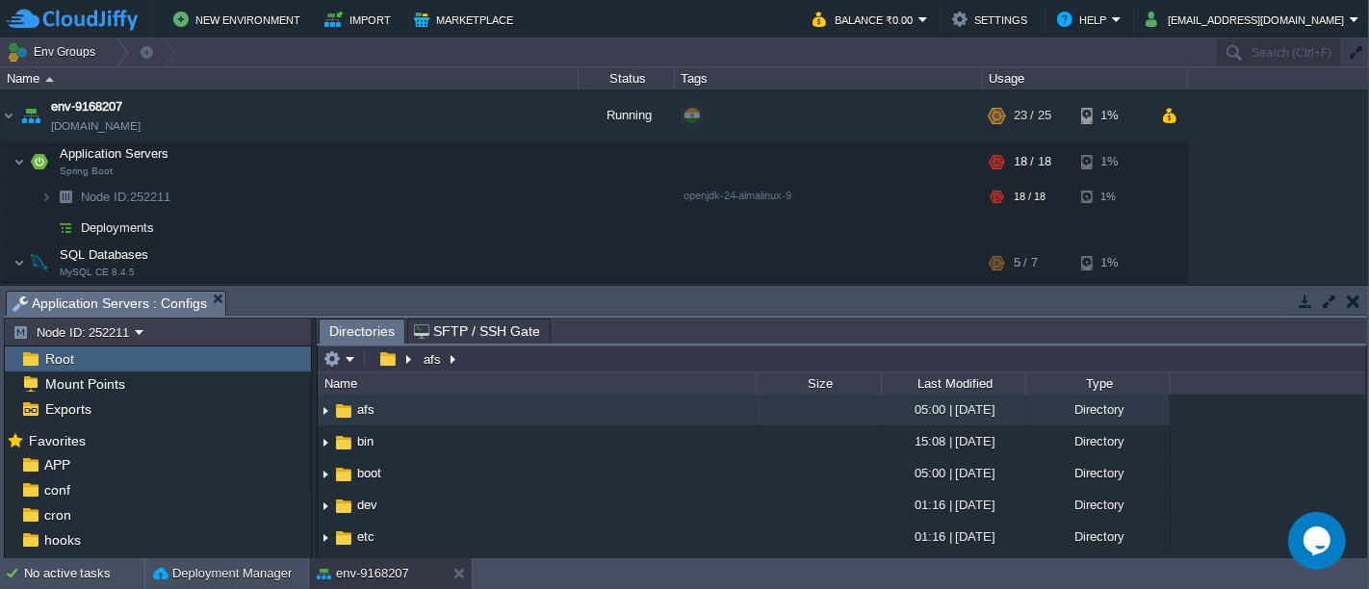
click at [1347, 297] on button "button" at bounding box center [1353, 301] width 13 height 17
